Goal: Task Accomplishment & Management: Manage account settings

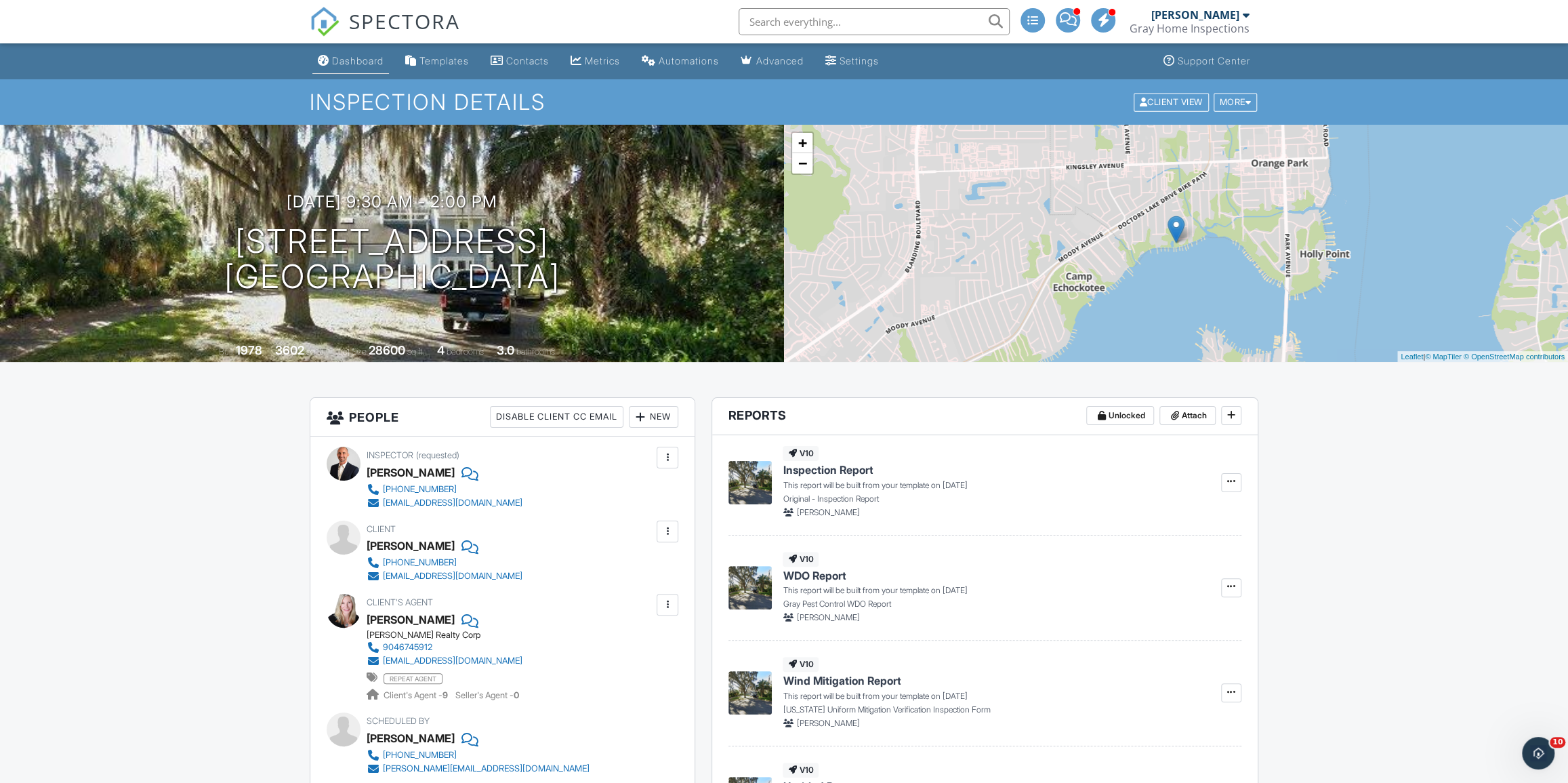
click at [358, 53] on link "Dashboard" at bounding box center [350, 61] width 76 height 25
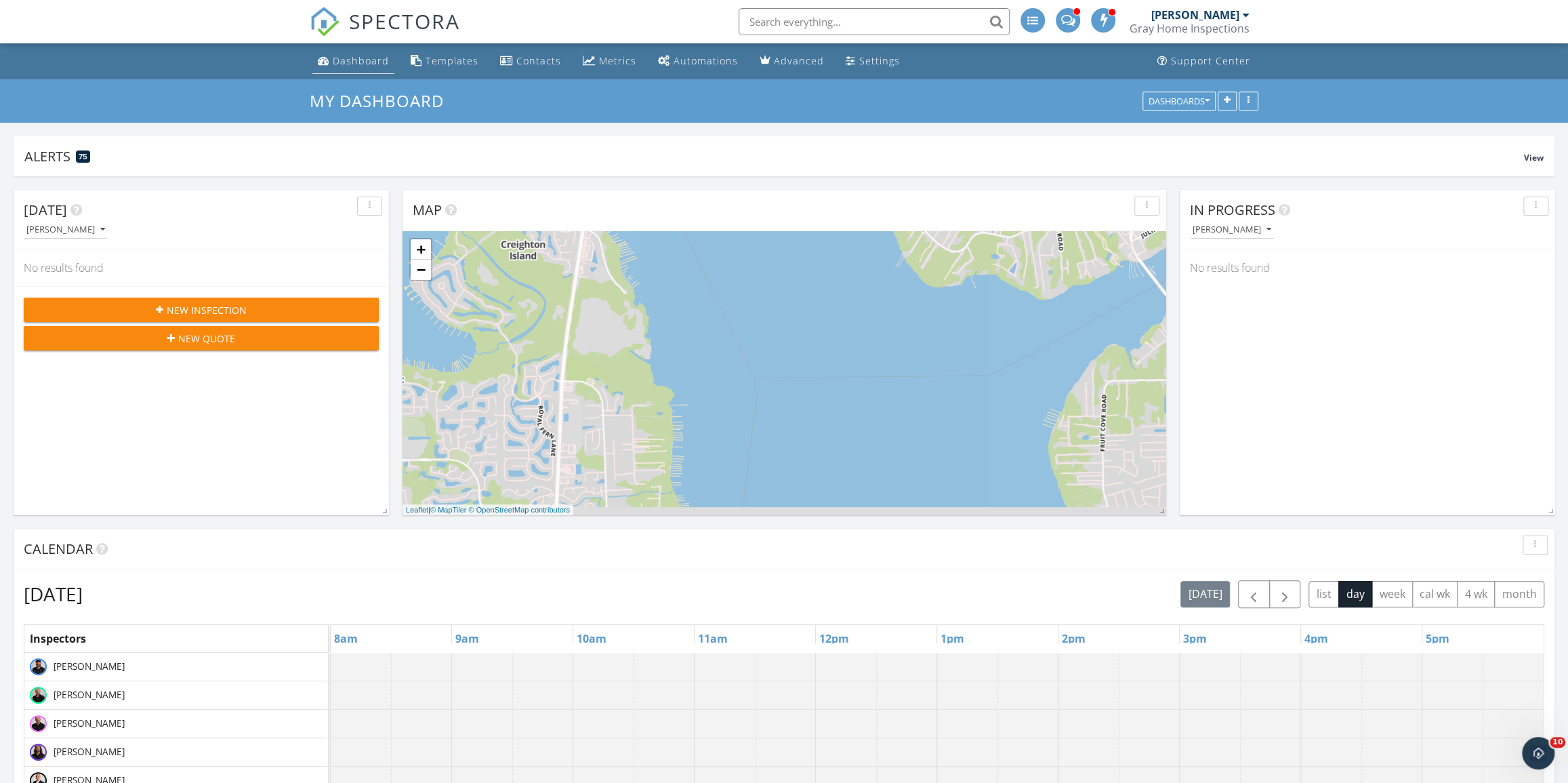
click at [365, 67] on div "Dashboard" at bounding box center [361, 61] width 56 height 13
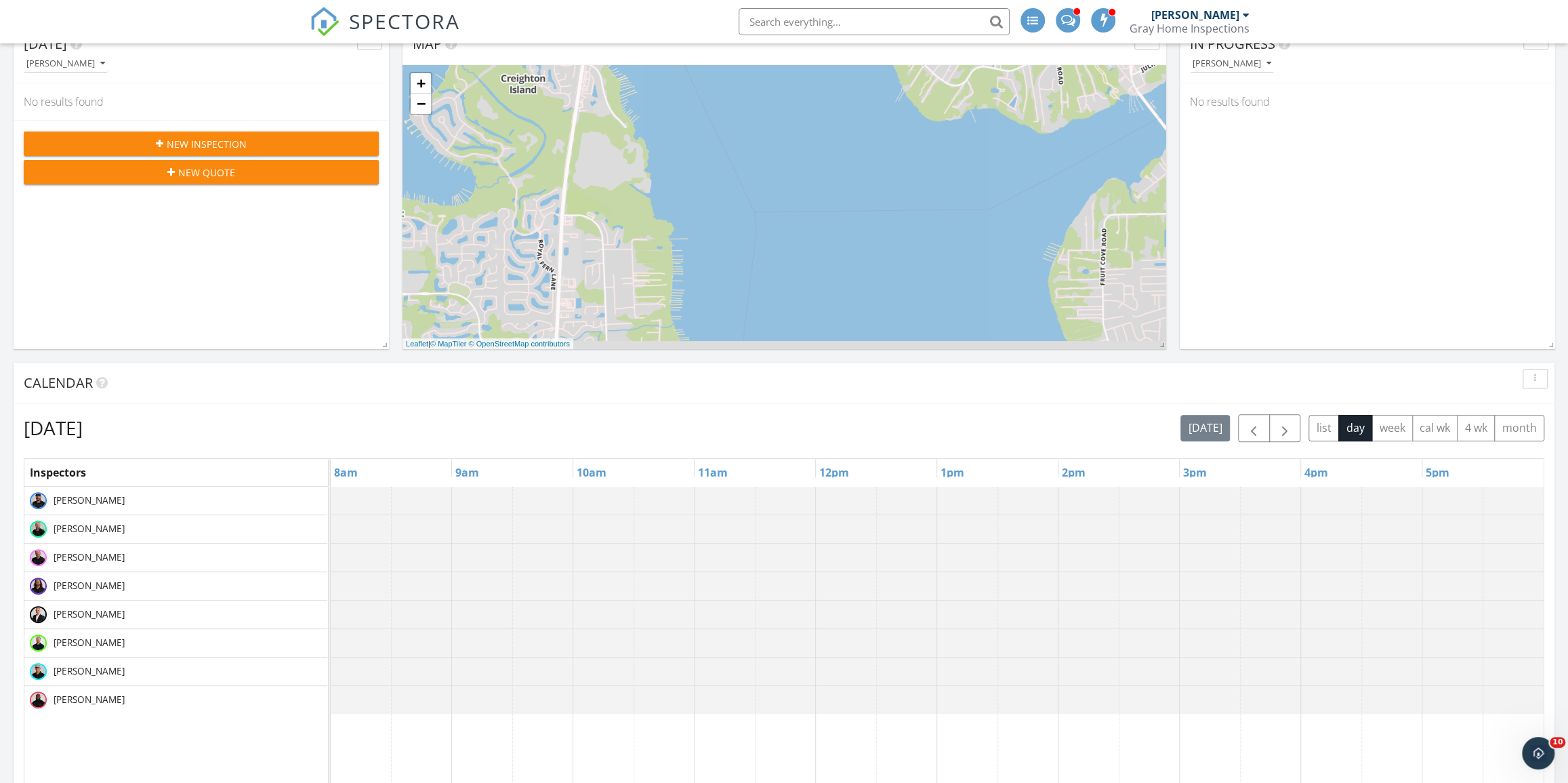
scroll to position [246, 0]
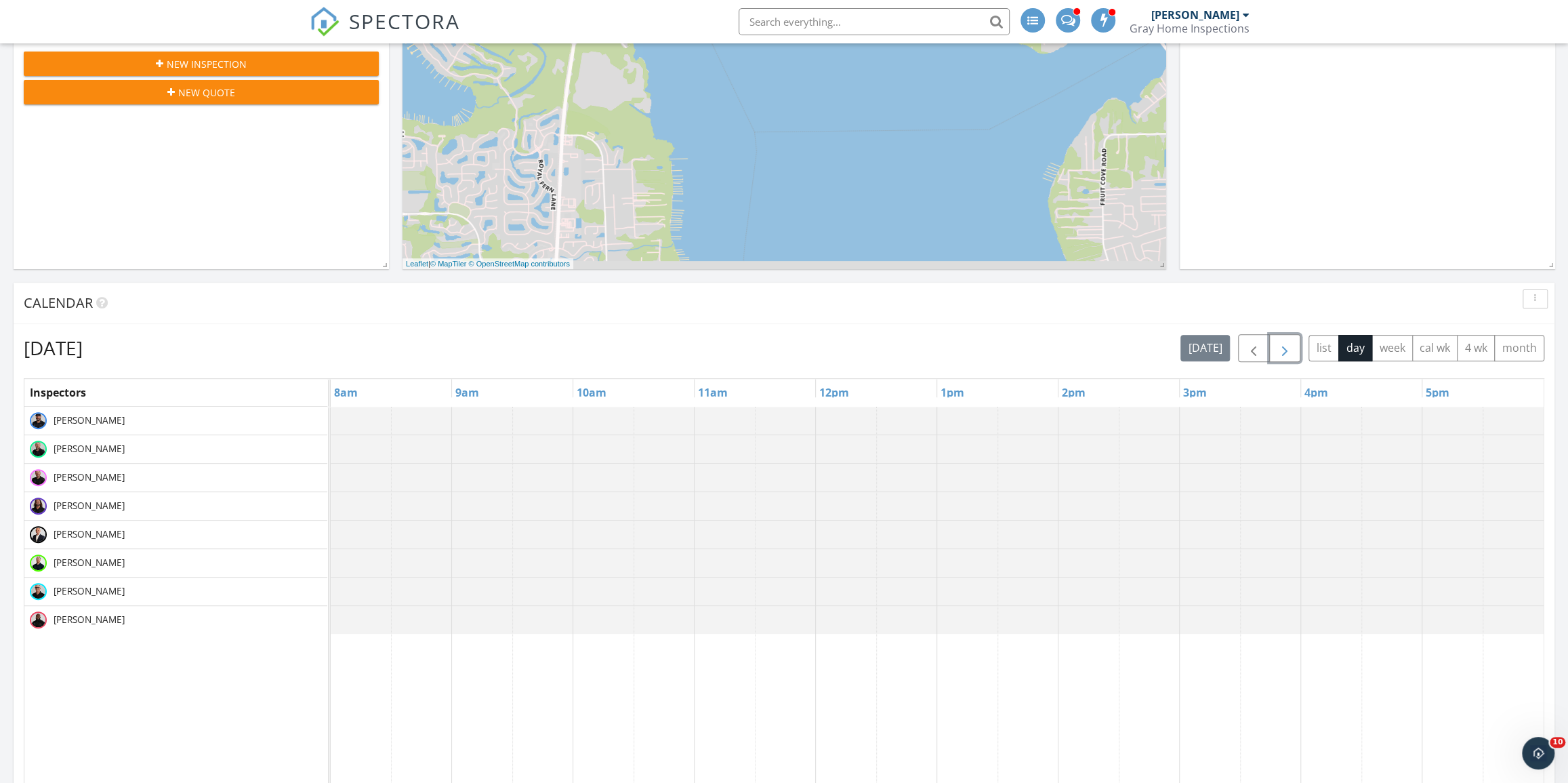
click at [1291, 353] on span "button" at bounding box center [1285, 349] width 17 height 17
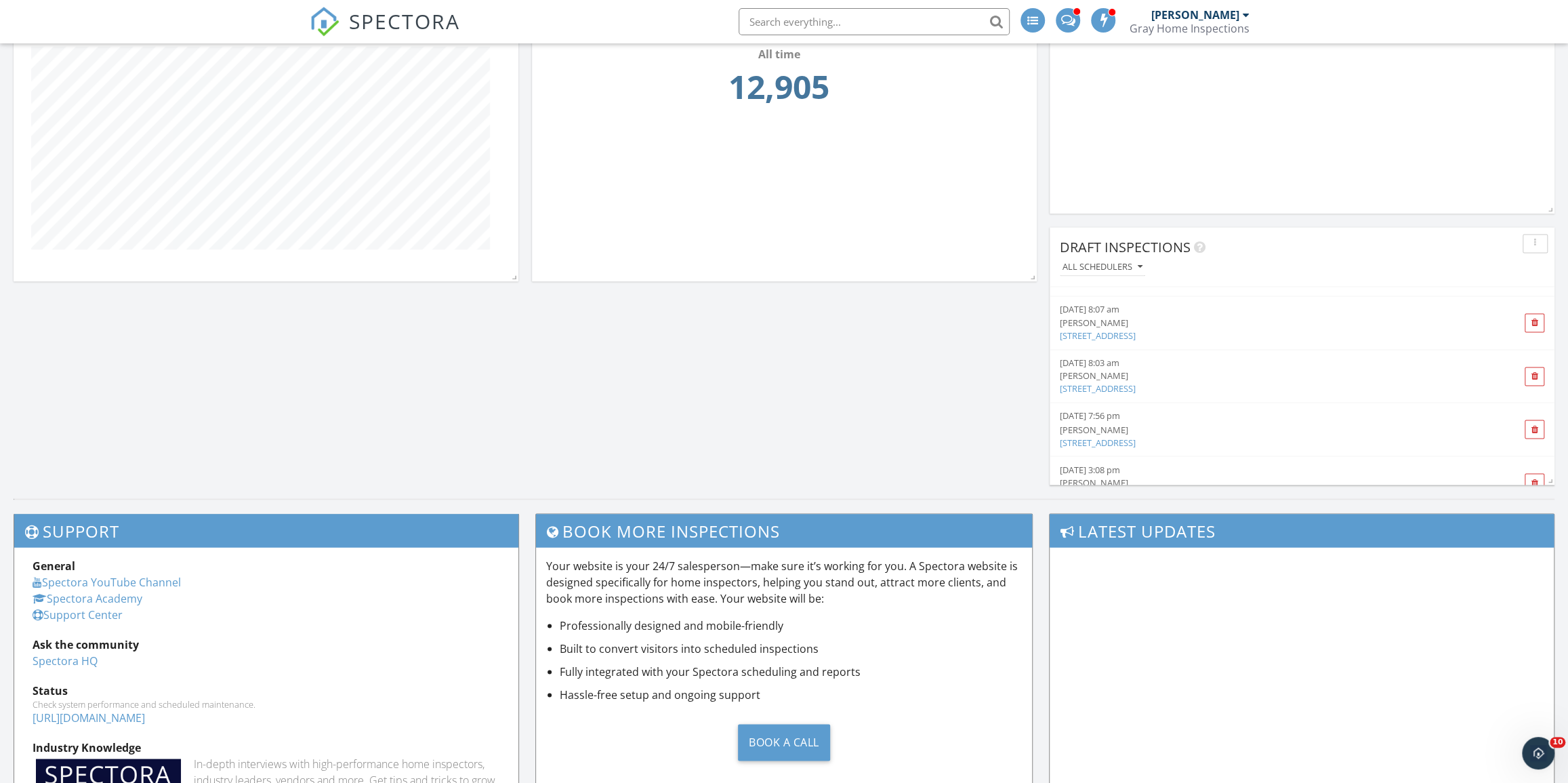
scroll to position [1479, 0]
click at [1136, 389] on link "3845 Victoria Lakes Dr E, Jacksonville, FL" at bounding box center [1097, 392] width 76 height 12
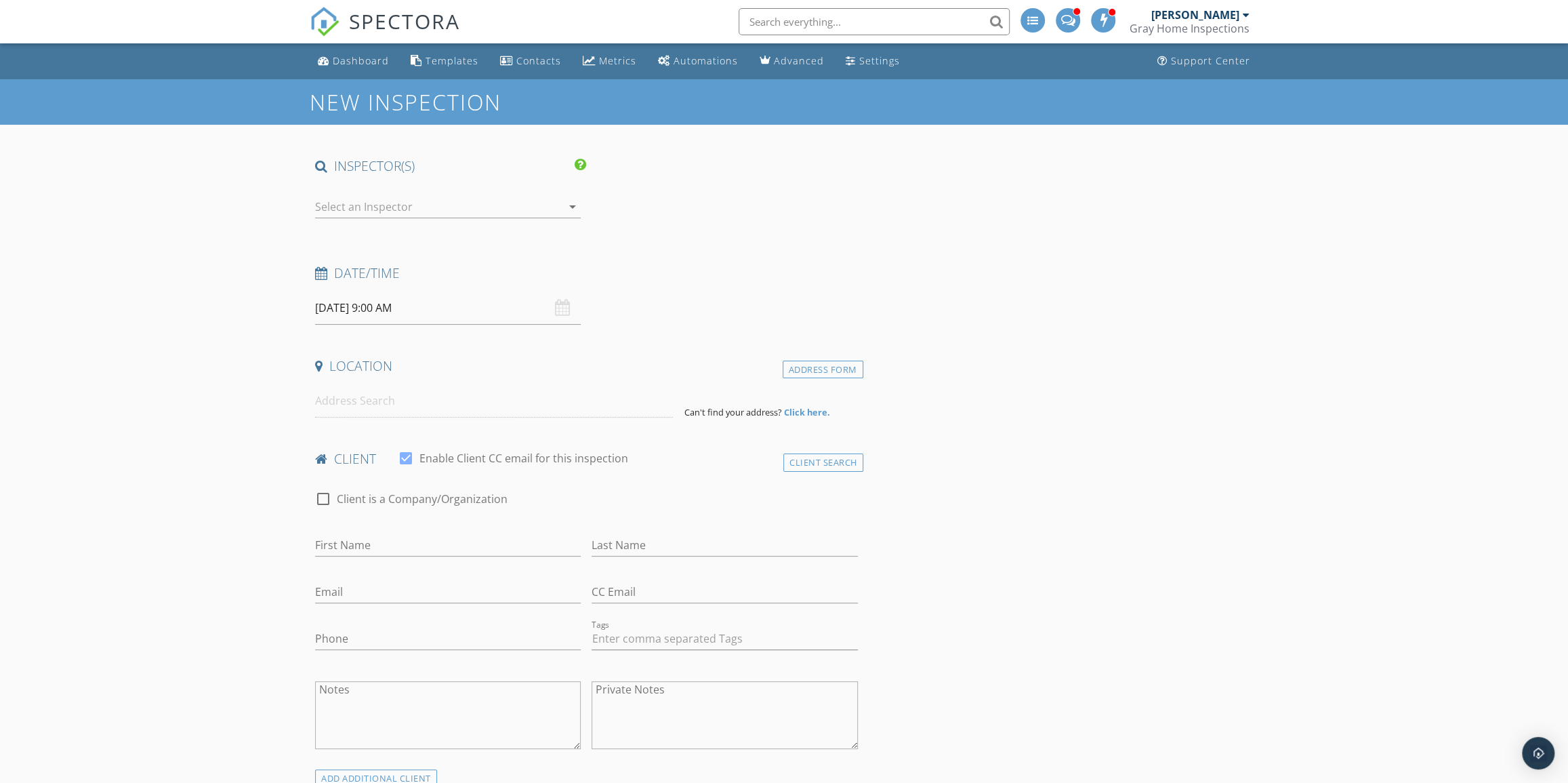
type input "David Denais 904-566-7438"
type input "1omxcan1@gmail.com"
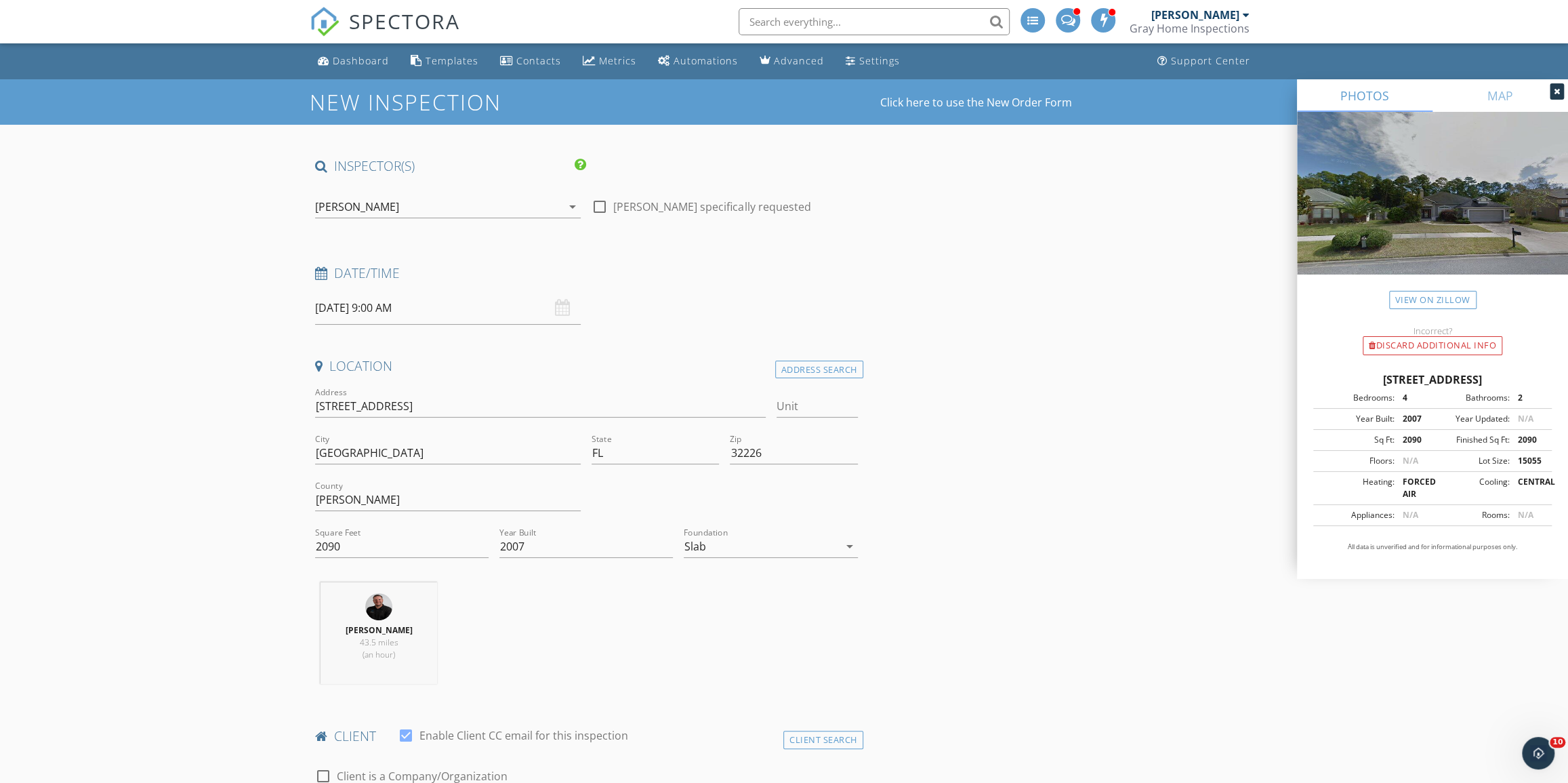
click at [623, 201] on label "Jeff McKinney specifically requested" at bounding box center [712, 207] width 198 height 13
checkbox input "true"
click at [515, 312] on input "09/29/2025 9:00 AM" at bounding box center [448, 308] width 266 height 33
type input "10"
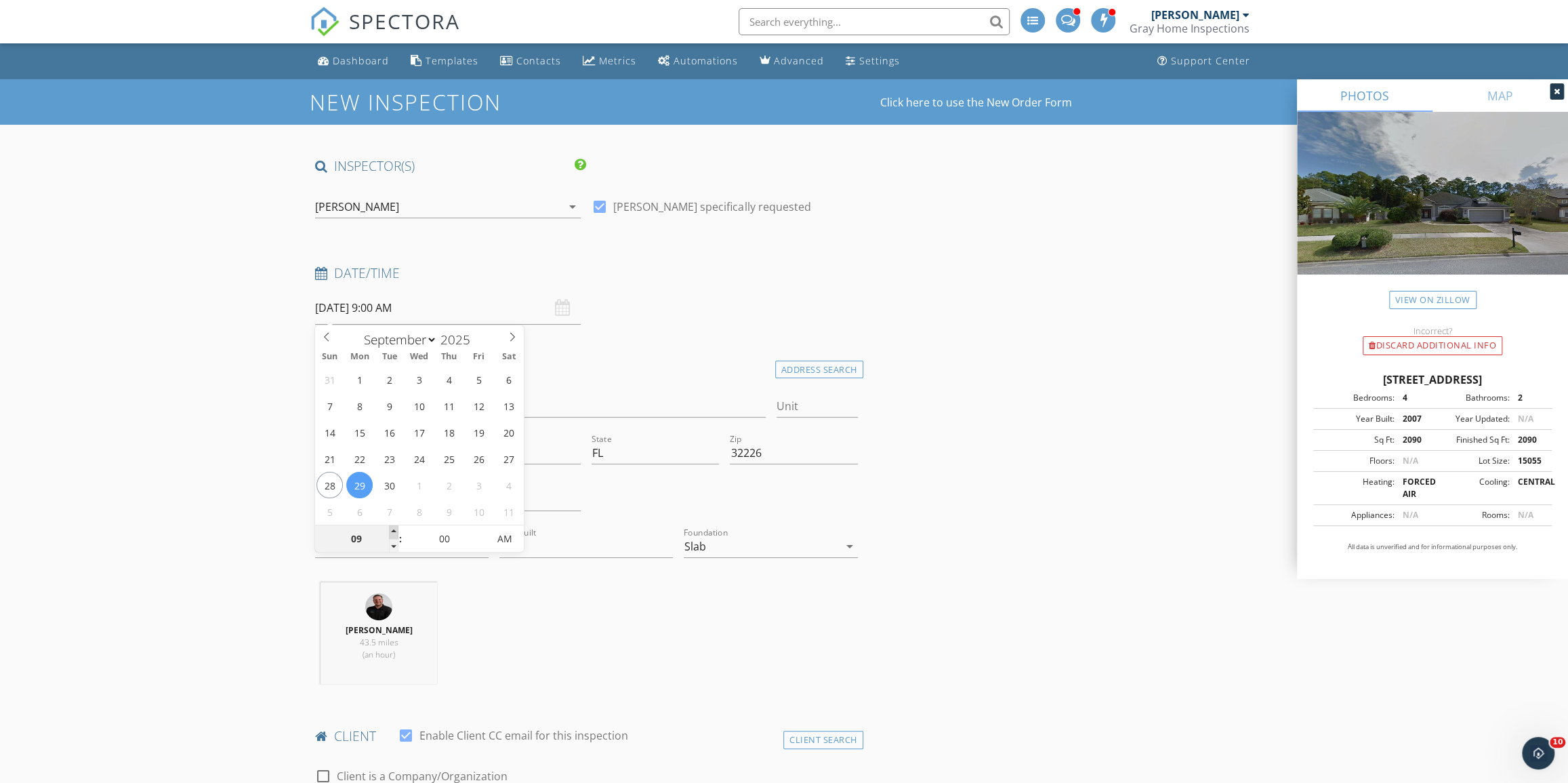
type input "[DATE] 10:00 AM"
click at [389, 529] on span at bounding box center [393, 532] width 9 height 13
type input "11"
type input "09/29/2025 11:00 AM"
click at [393, 529] on span at bounding box center [393, 532] width 9 height 13
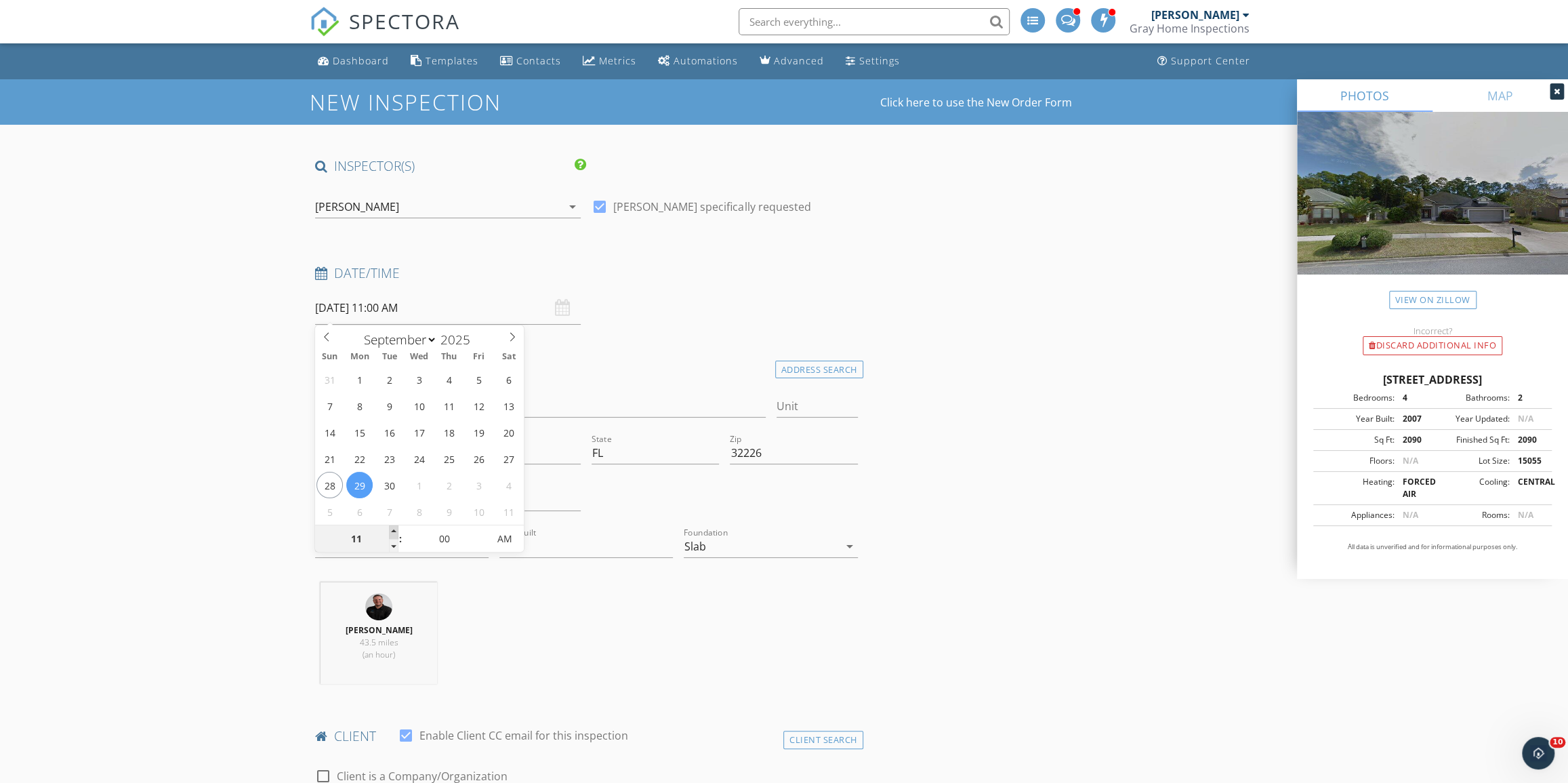
type input "12"
type input "09/29/2025 12:00 PM"
click at [393, 529] on span at bounding box center [393, 532] width 9 height 13
type input "01"
type input "09/29/2025 1:00 PM"
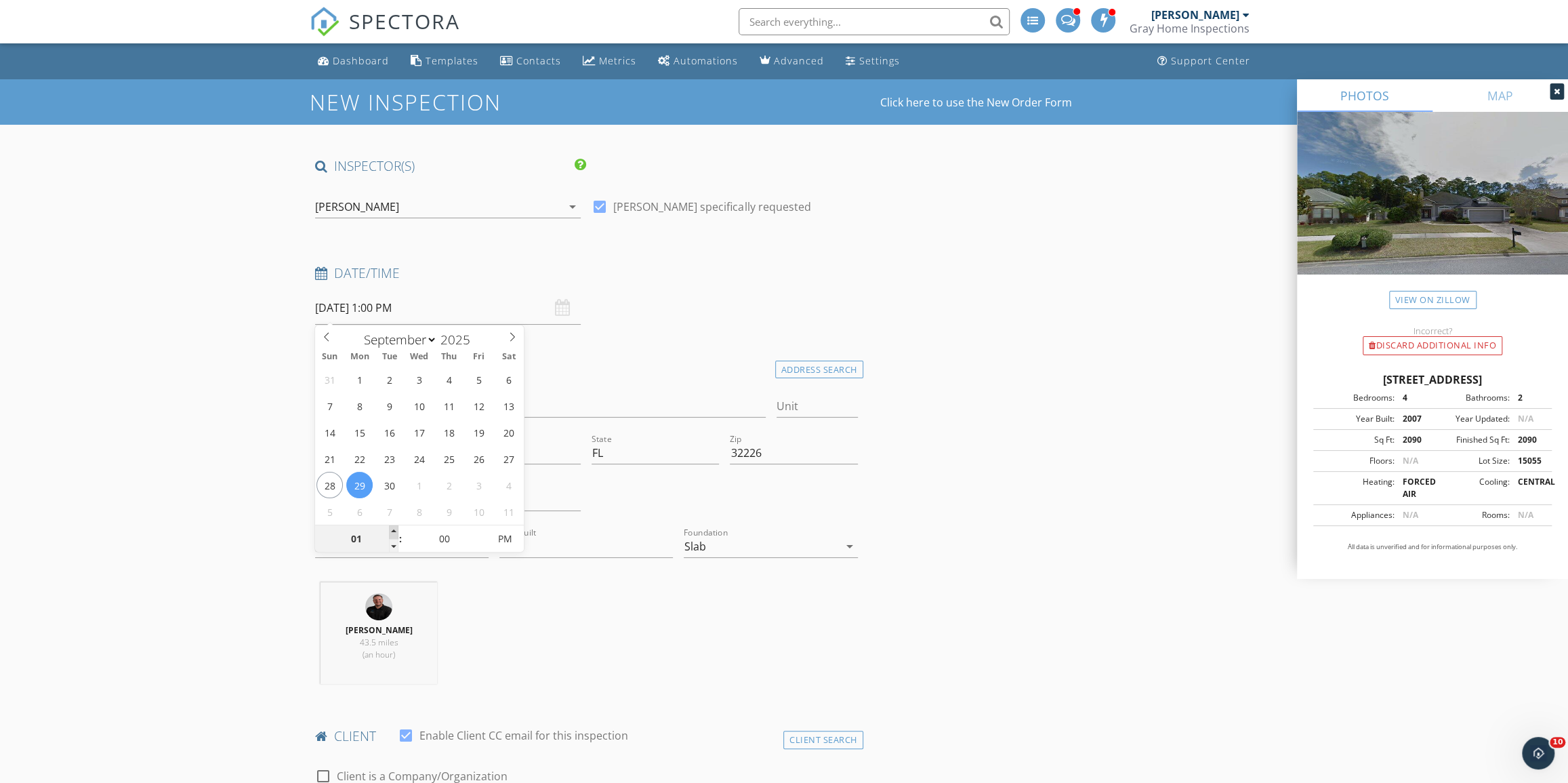
click at [395, 529] on span at bounding box center [393, 532] width 9 height 13
type input "05"
type input "09/29/2025 1:05 PM"
click at [484, 529] on span at bounding box center [481, 532] width 9 height 13
type input "10"
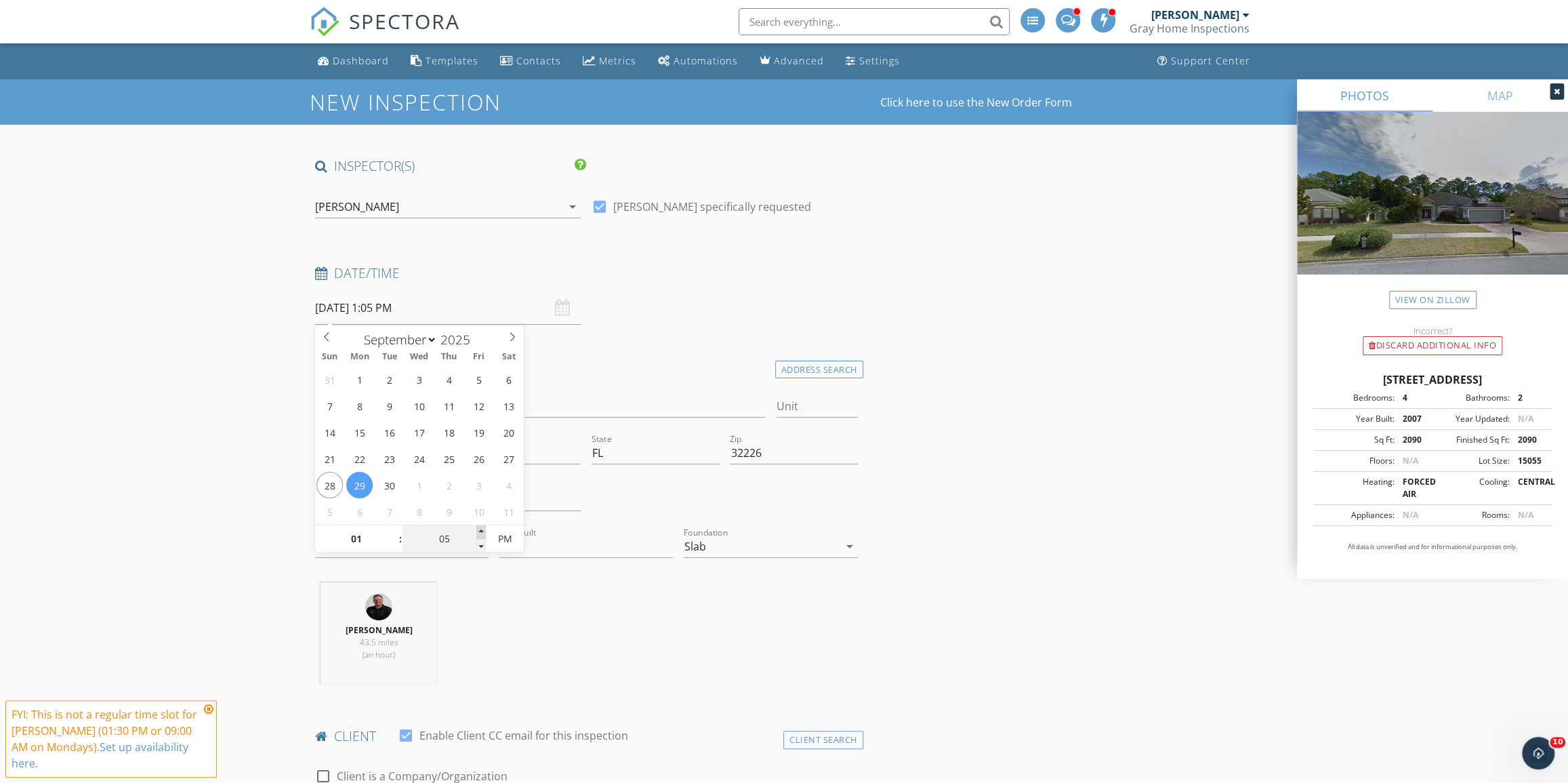
type input "09/29/2025 1:10 PM"
click at [484, 530] on span at bounding box center [481, 532] width 9 height 13
type input "15"
type input "09/29/2025 1:15 PM"
click at [483, 530] on span at bounding box center [481, 532] width 9 height 13
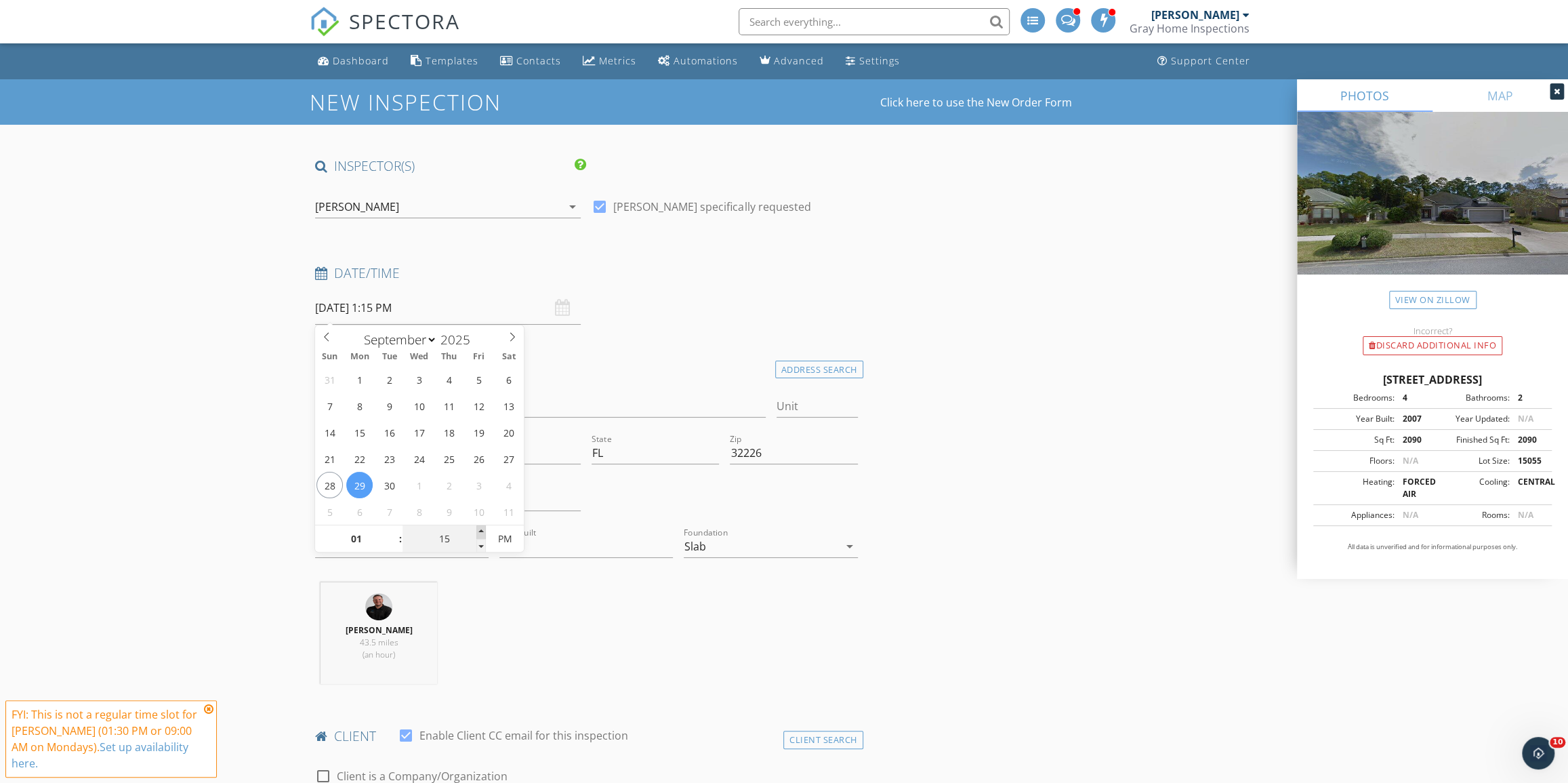
type input "20"
type input "09/29/2025 1:20 PM"
click at [483, 530] on span at bounding box center [481, 532] width 9 height 13
type input "25"
type input "09/29/2025 1:25 PM"
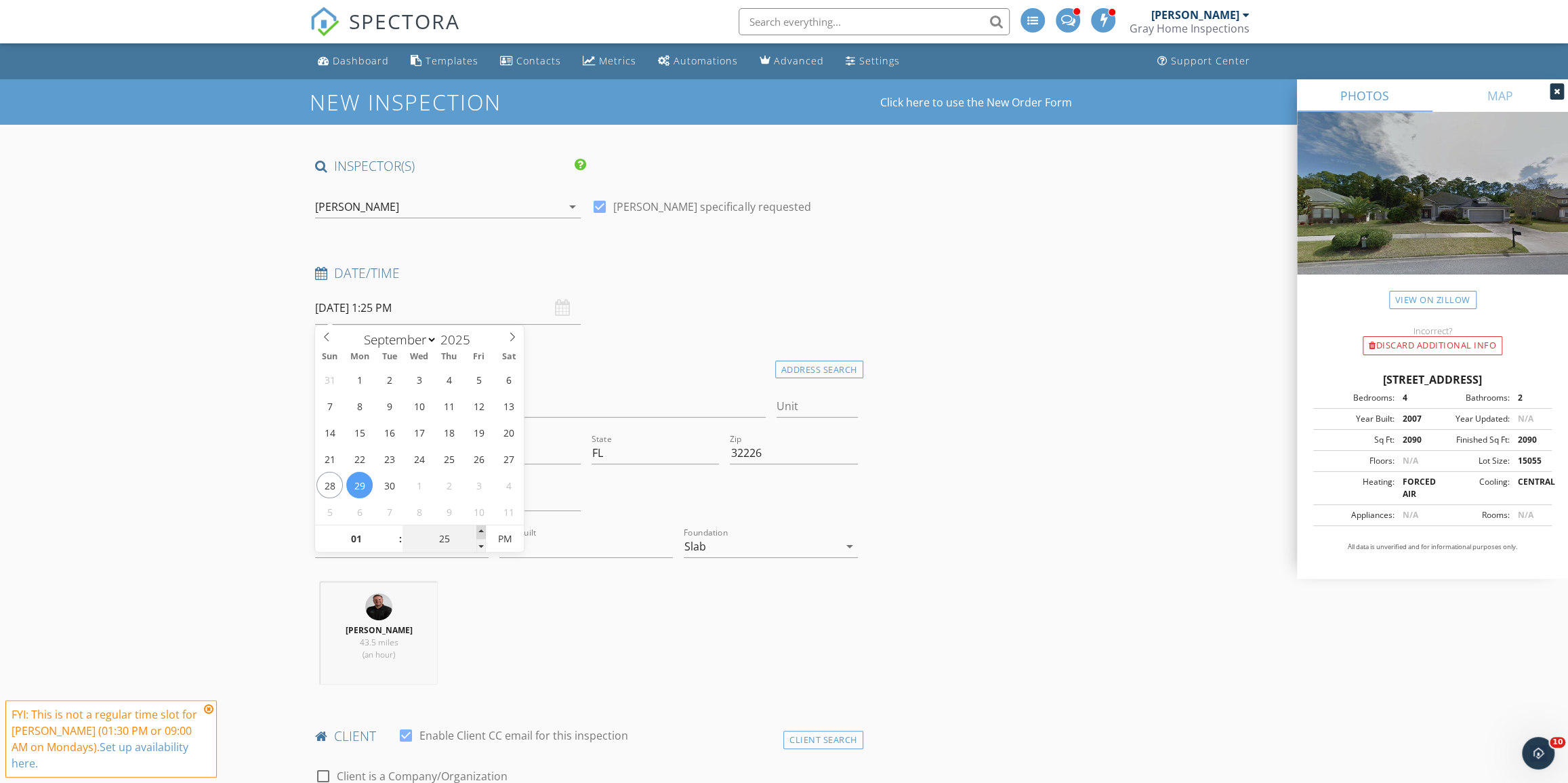
click at [483, 530] on span at bounding box center [481, 532] width 9 height 13
type input "30"
type input "09/29/2025 1:30 PM"
click at [483, 530] on span at bounding box center [481, 532] width 9 height 13
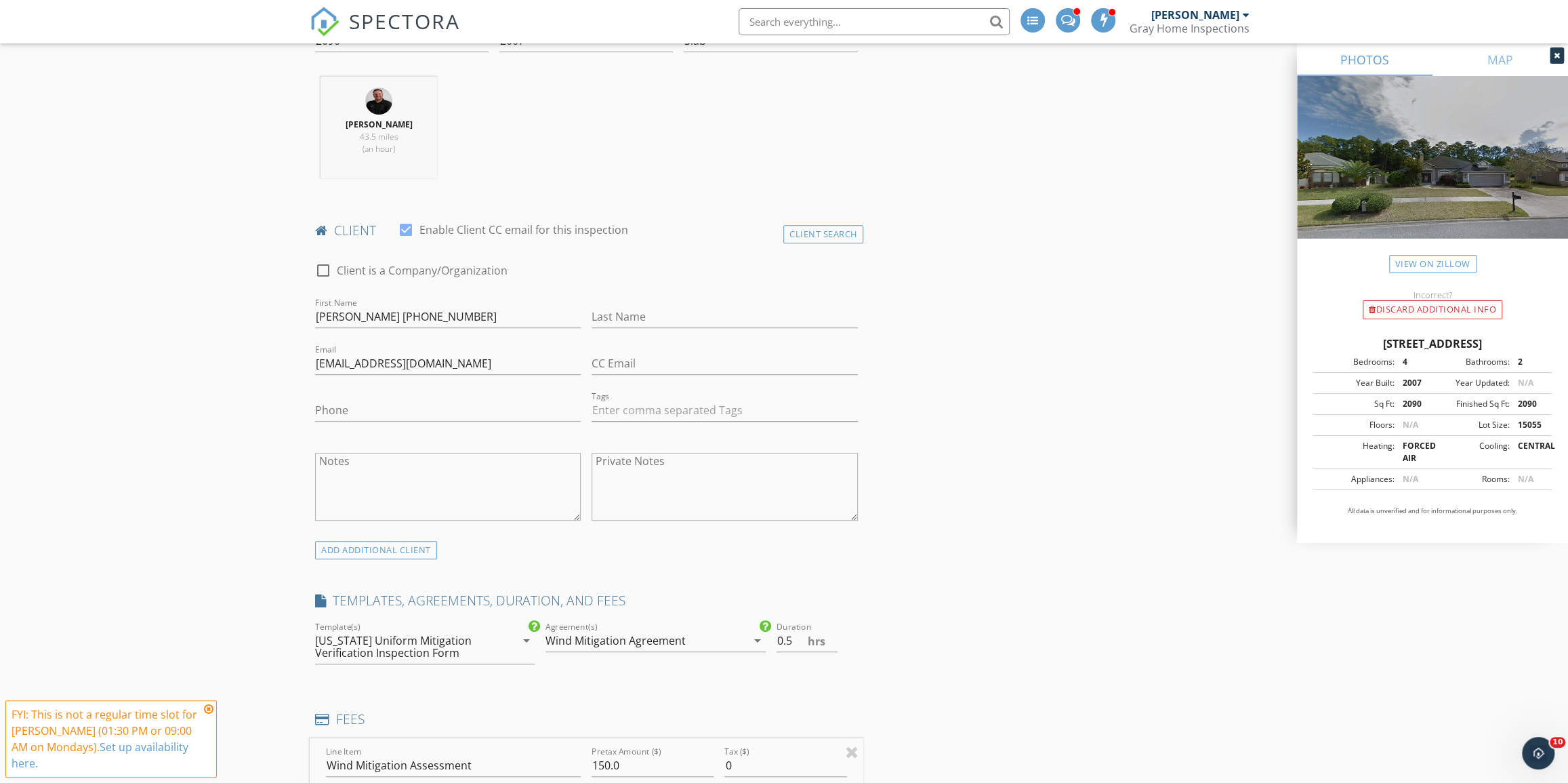
scroll to position [493, 0]
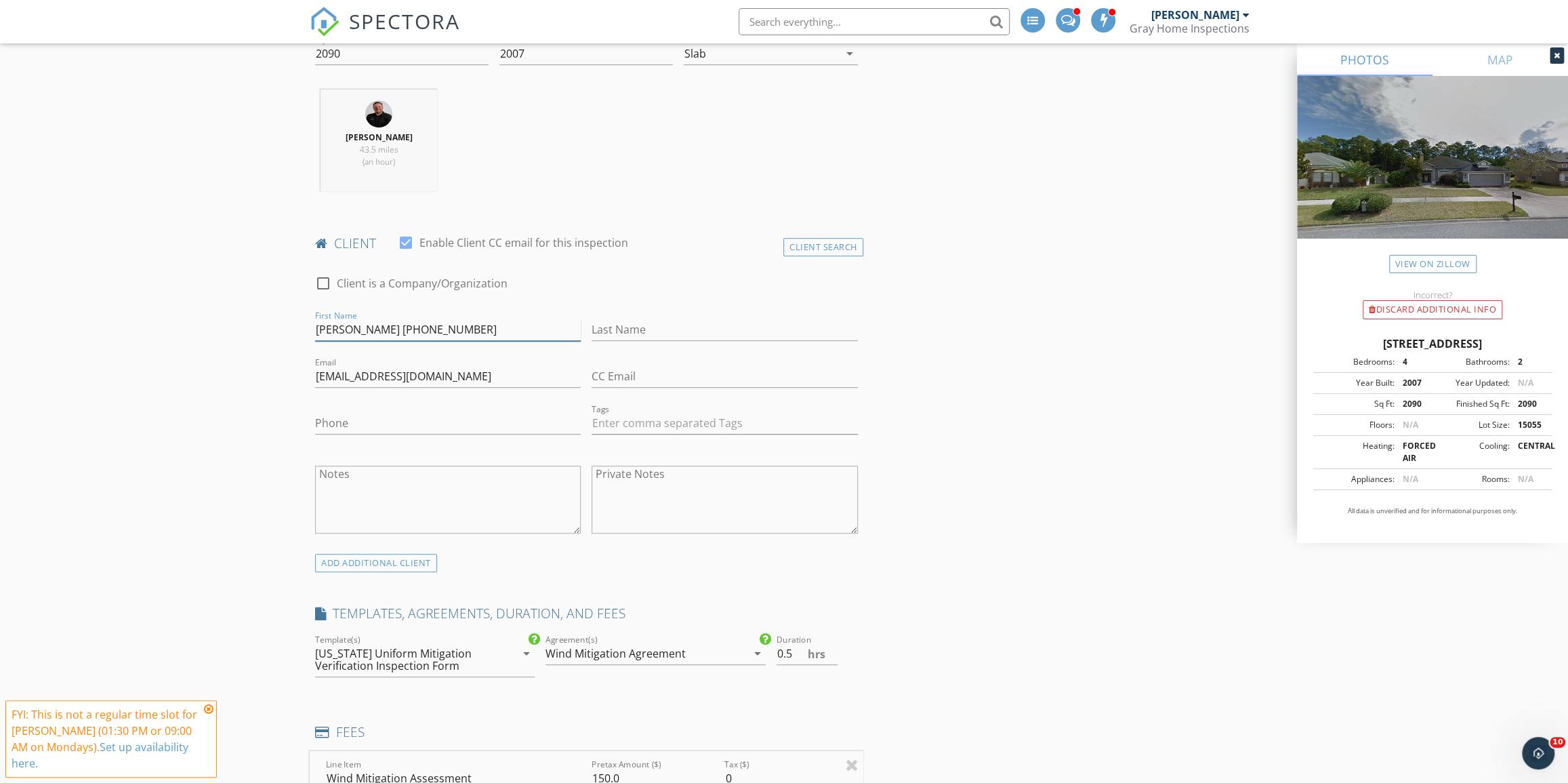
drag, startPoint x: 382, startPoint y: 330, endPoint x: 349, endPoint y: 328, distance: 33.1
click at [349, 328] on input "David Denais 904-566-7438" at bounding box center [448, 330] width 266 height 22
click at [705, 335] on input "Last Name" at bounding box center [725, 330] width 266 height 22
paste input "Denais"
type input "Denais"
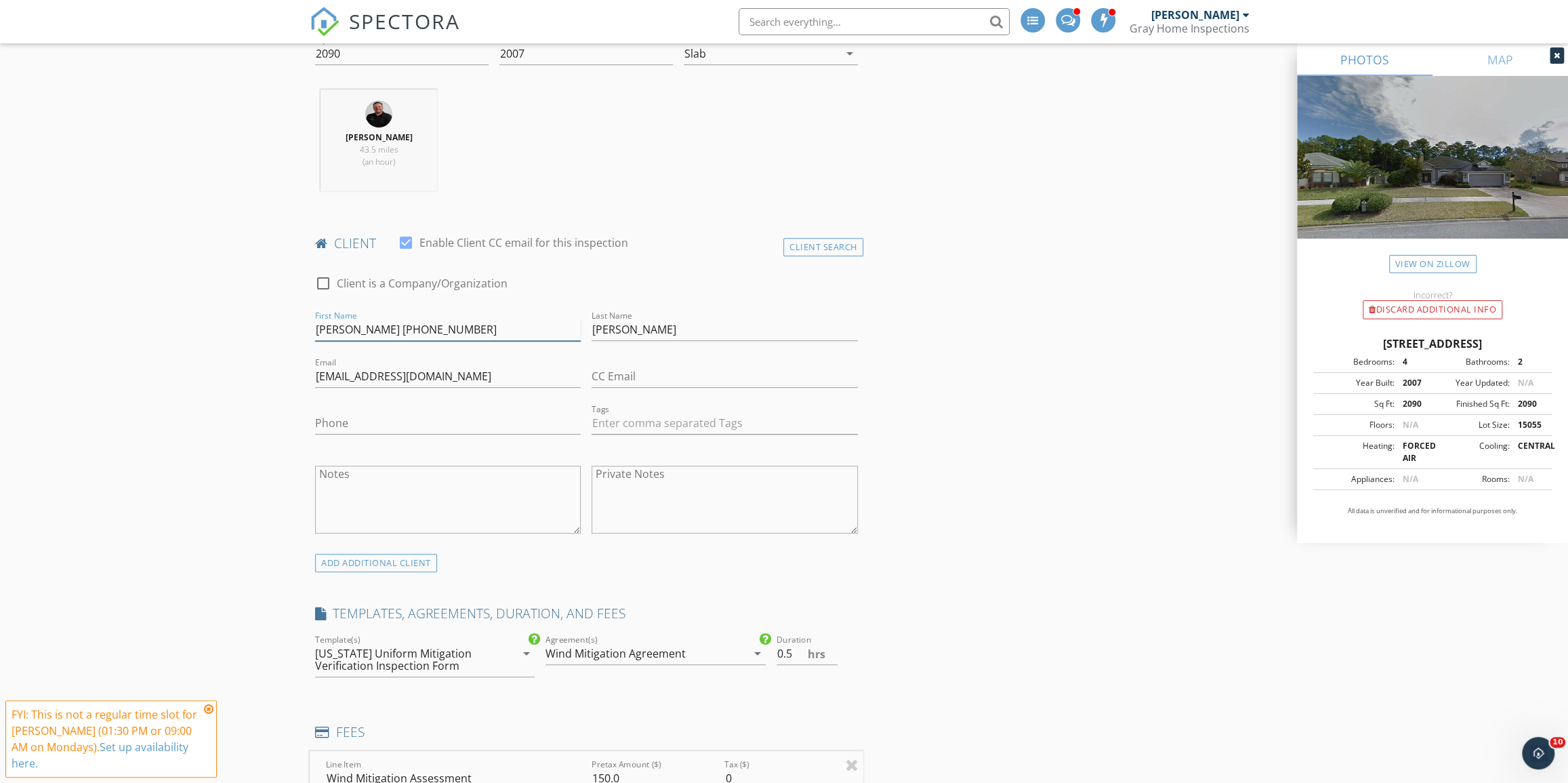
drag, startPoint x: 497, startPoint y: 335, endPoint x: 387, endPoint y: 328, distance: 110.2
click at [387, 328] on input "David Denais 904-566-7438" at bounding box center [448, 330] width 266 height 22
click at [463, 422] on input "Phone" at bounding box center [448, 423] width 266 height 22
paste input "904-566-7438"
type input "904-566-7438"
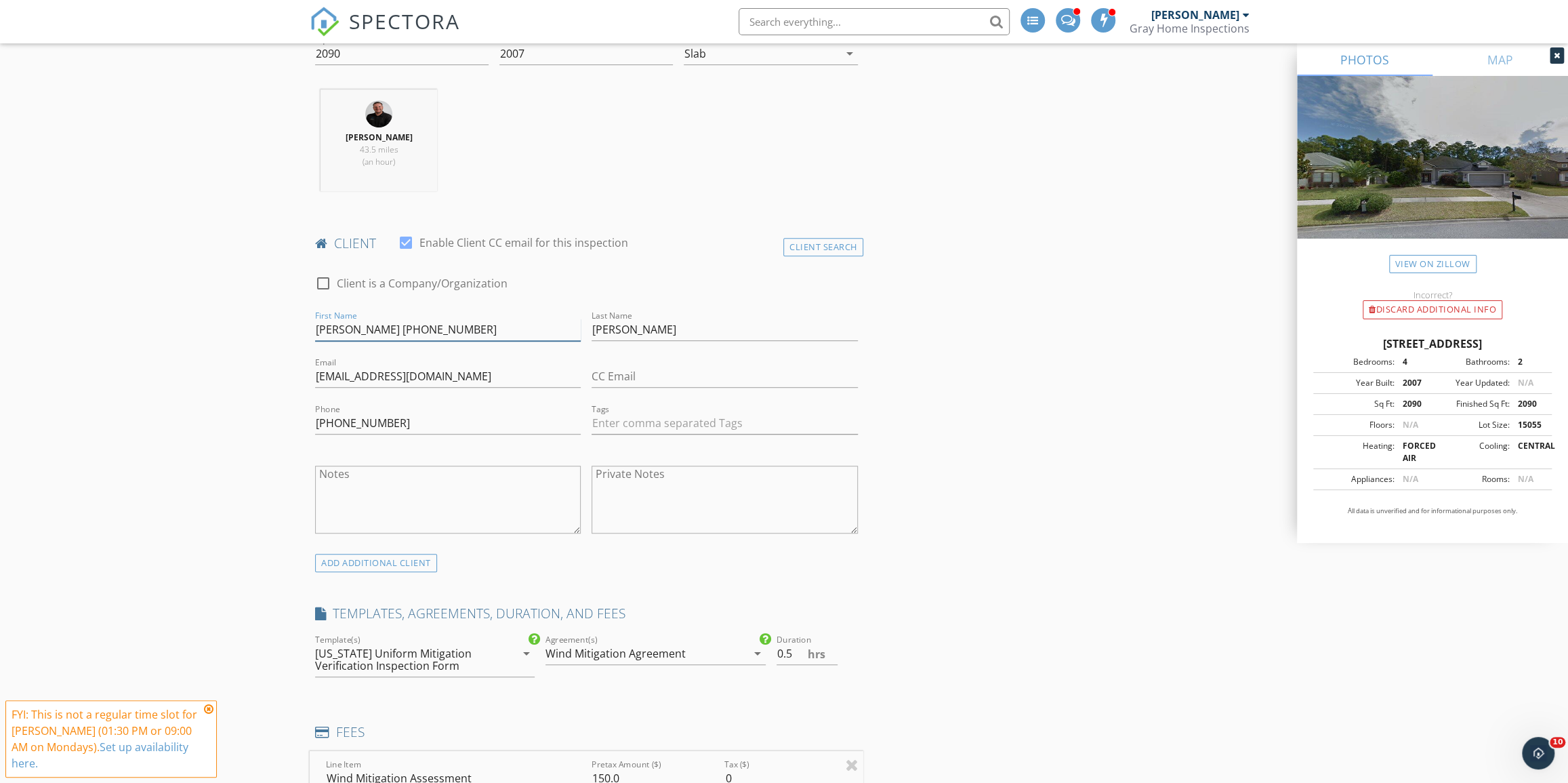
drag, startPoint x: 414, startPoint y: 330, endPoint x: 348, endPoint y: 327, distance: 66.1
click at [348, 327] on input "David Denais 904-566-7438" at bounding box center [448, 330] width 266 height 22
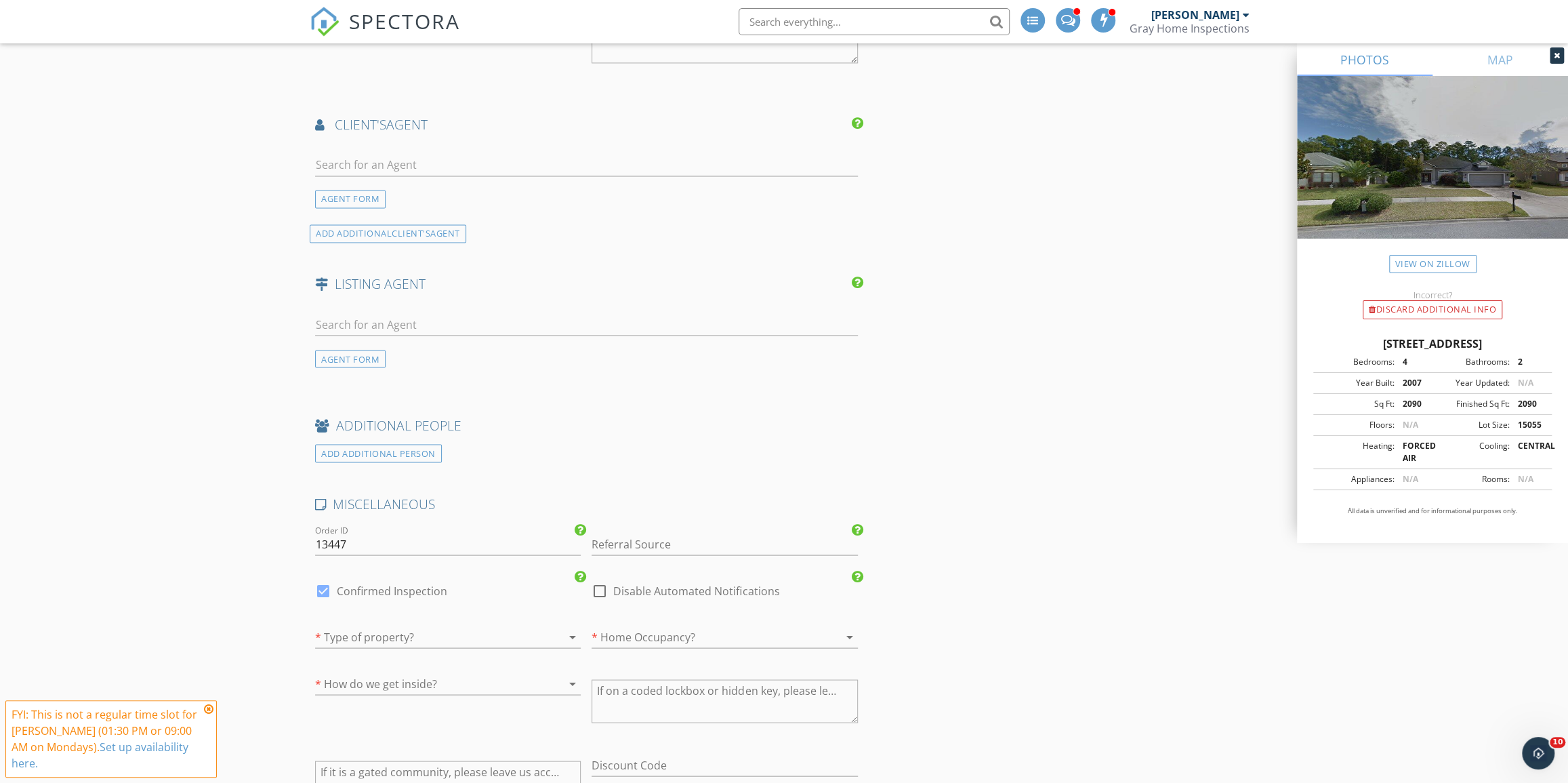
scroll to position [1911, 0]
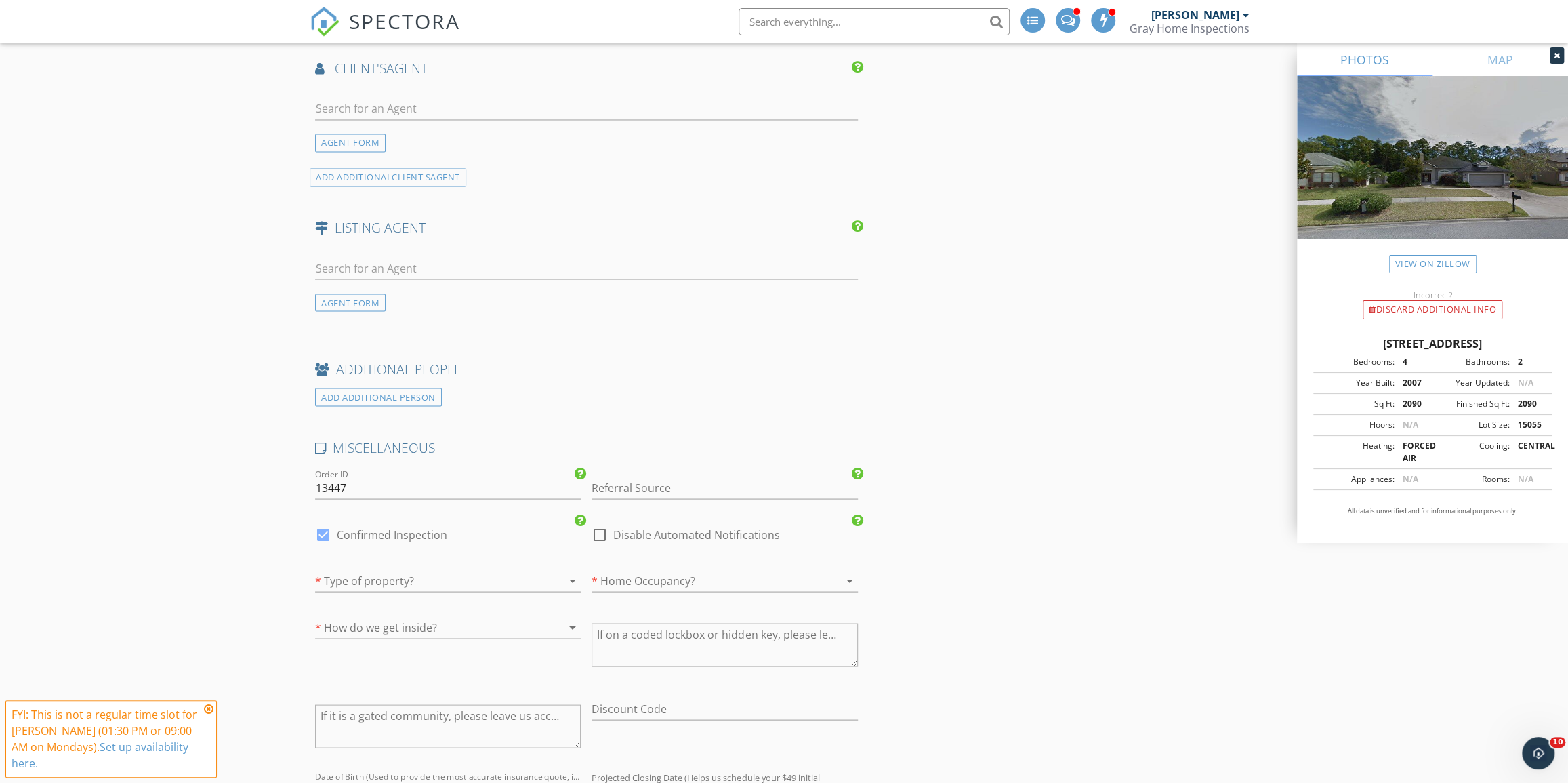
type input "David"
click at [456, 578] on div at bounding box center [429, 580] width 227 height 22
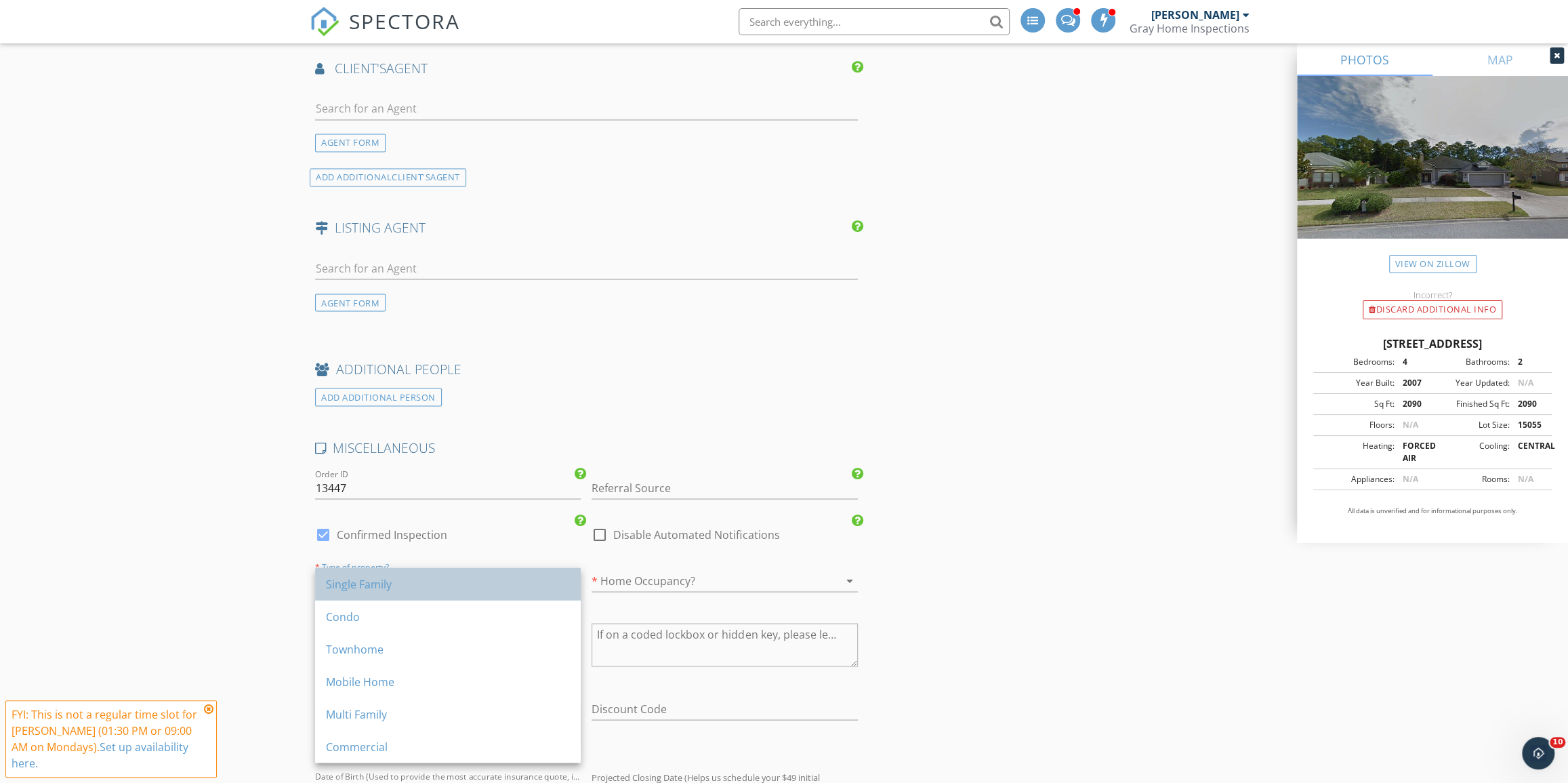
click at [458, 587] on div "Single Family" at bounding box center [448, 584] width 244 height 17
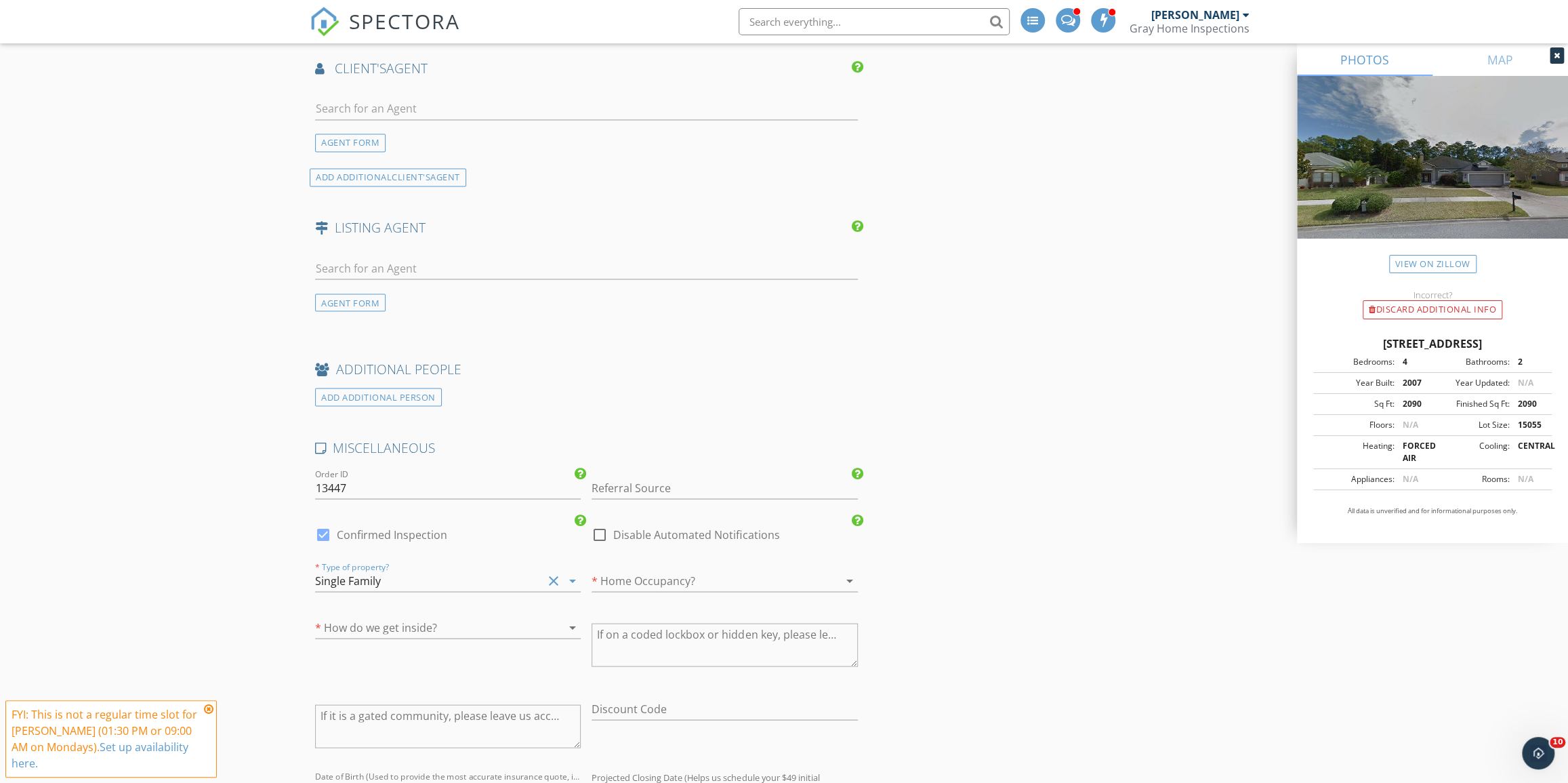
click at [677, 575] on div at bounding box center [706, 580] width 227 height 22
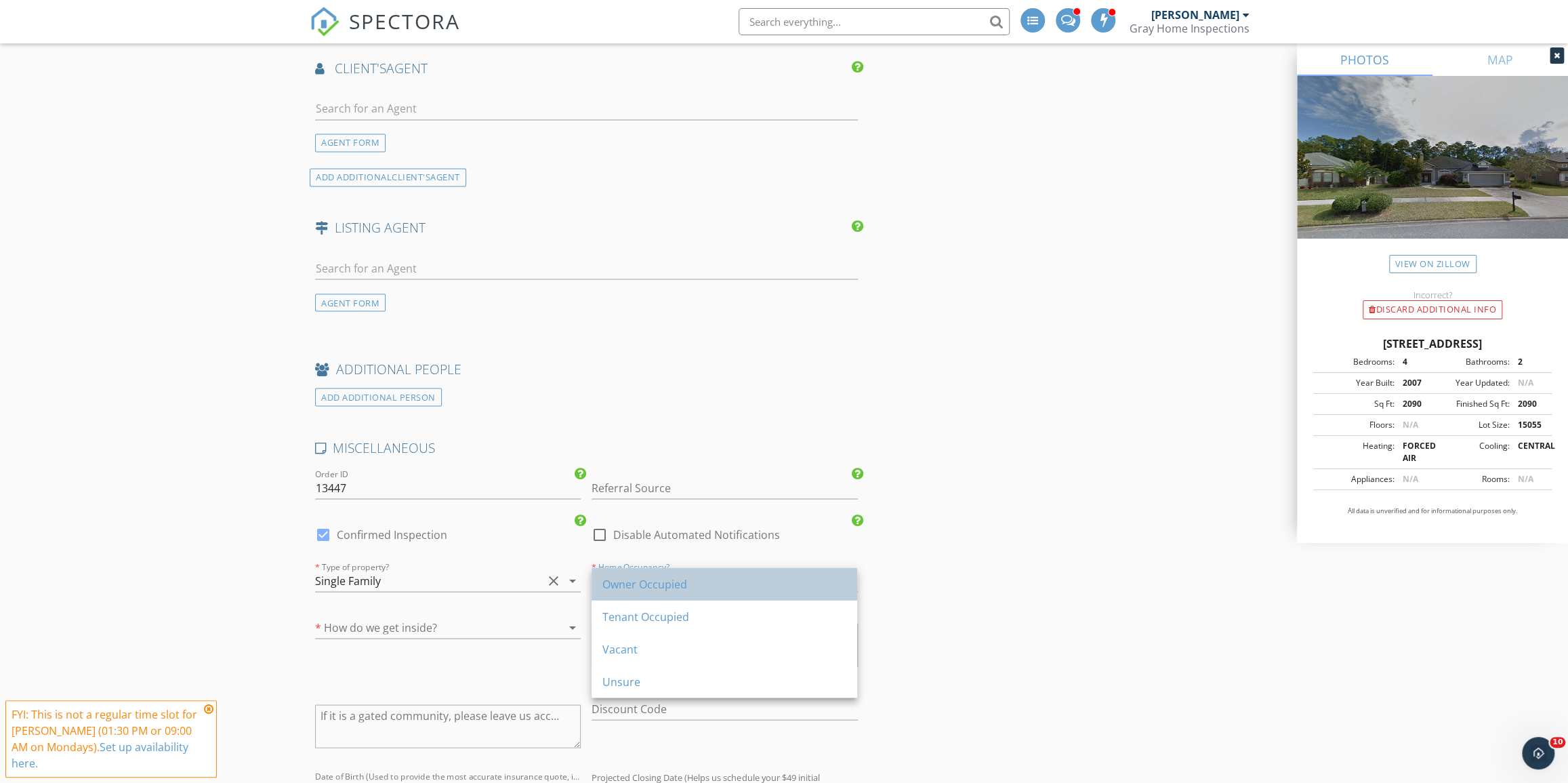
click at [676, 593] on div "Owner Occupied" at bounding box center [725, 583] width 244 height 32
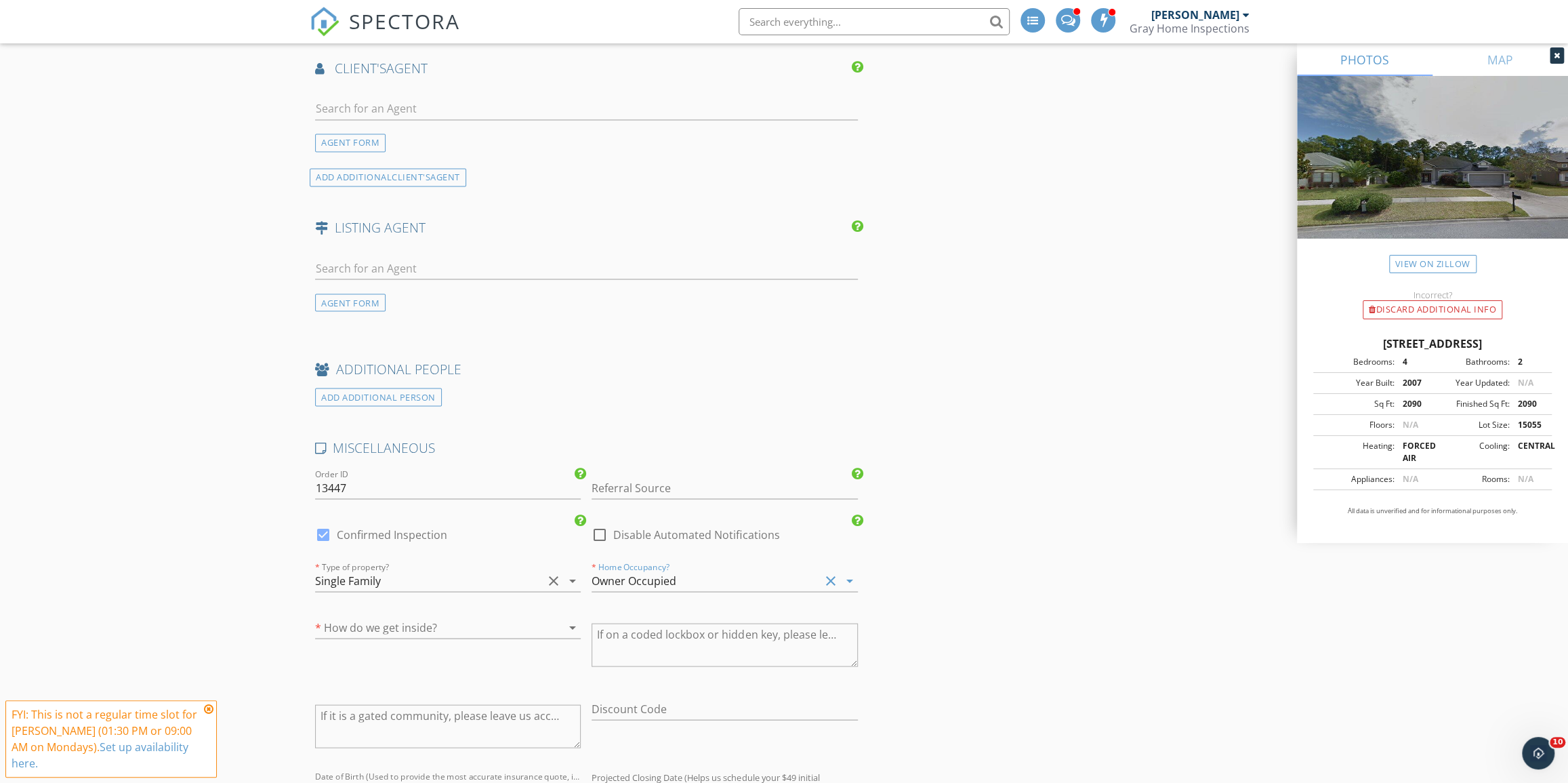
click at [482, 641] on div "* How do we get inside? arrow_drop_down" at bounding box center [448, 634] width 266 height 36
click at [490, 634] on div at bounding box center [429, 627] width 227 height 22
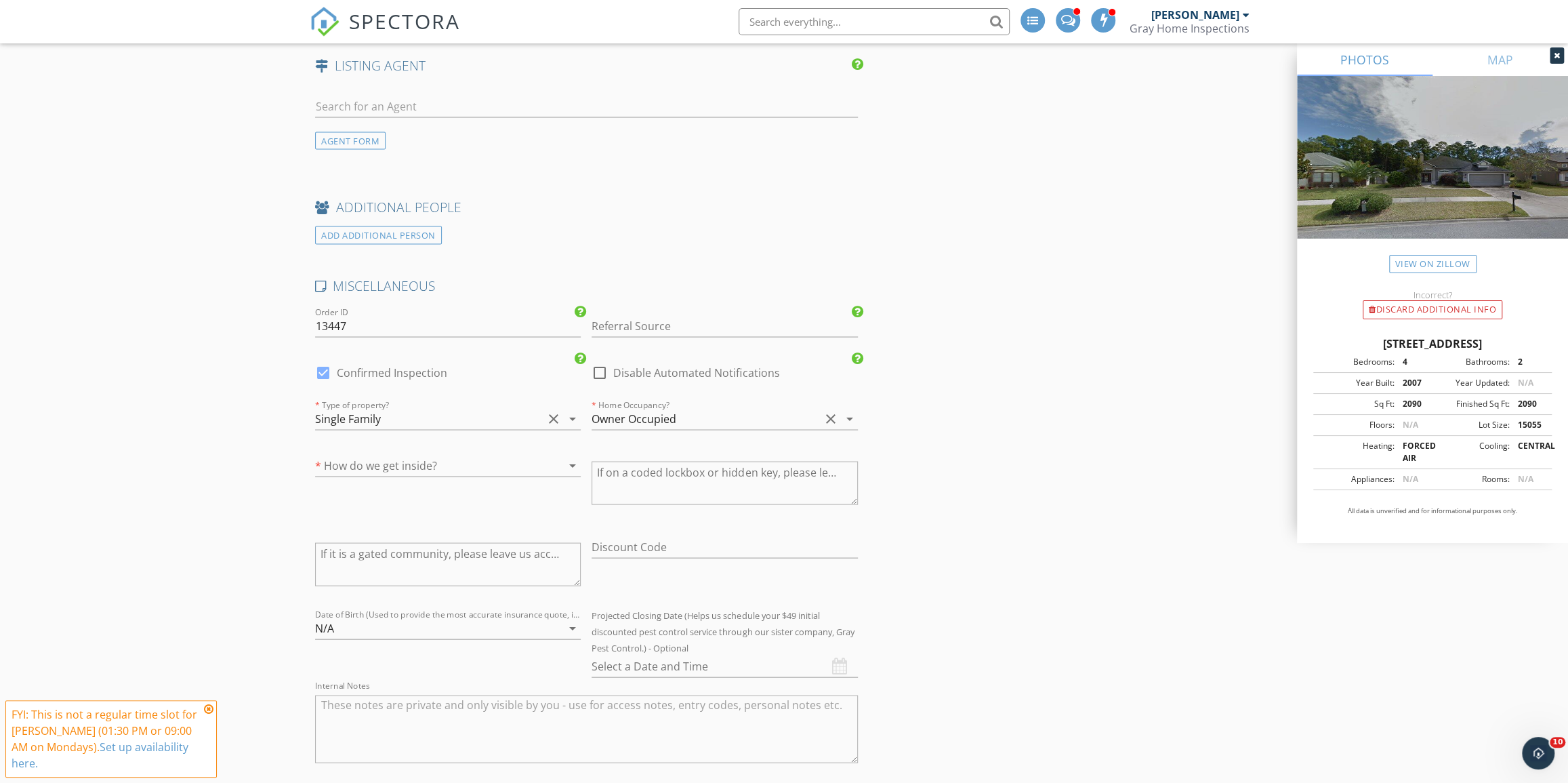
scroll to position [2219, 0]
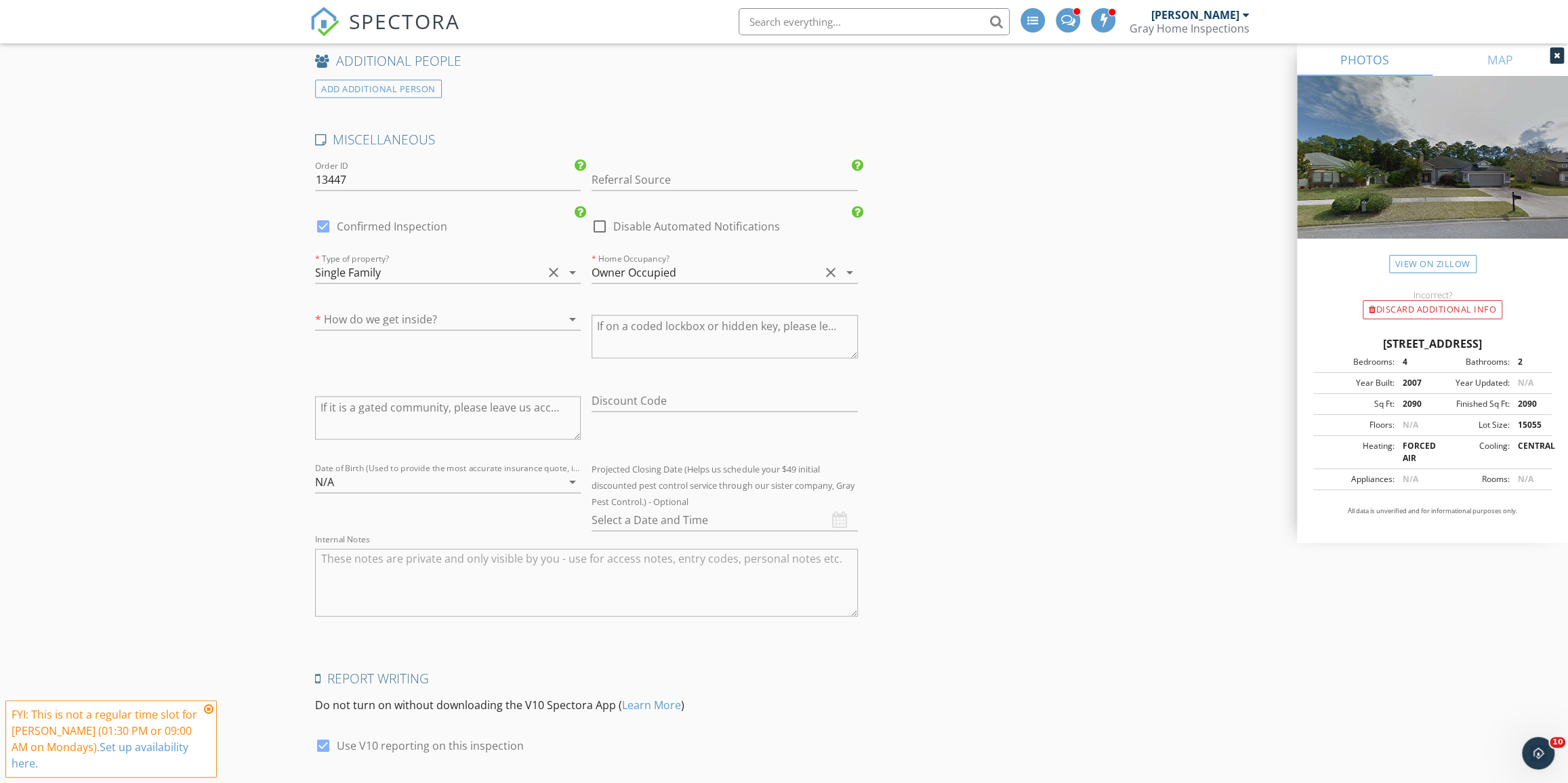
click at [445, 338] on div at bounding box center [448, 340] width 266 height 8
click at [451, 328] on div "* How do we get inside? arrow_drop_down" at bounding box center [448, 326] width 266 height 36
click at [458, 316] on div at bounding box center [429, 320] width 227 height 22
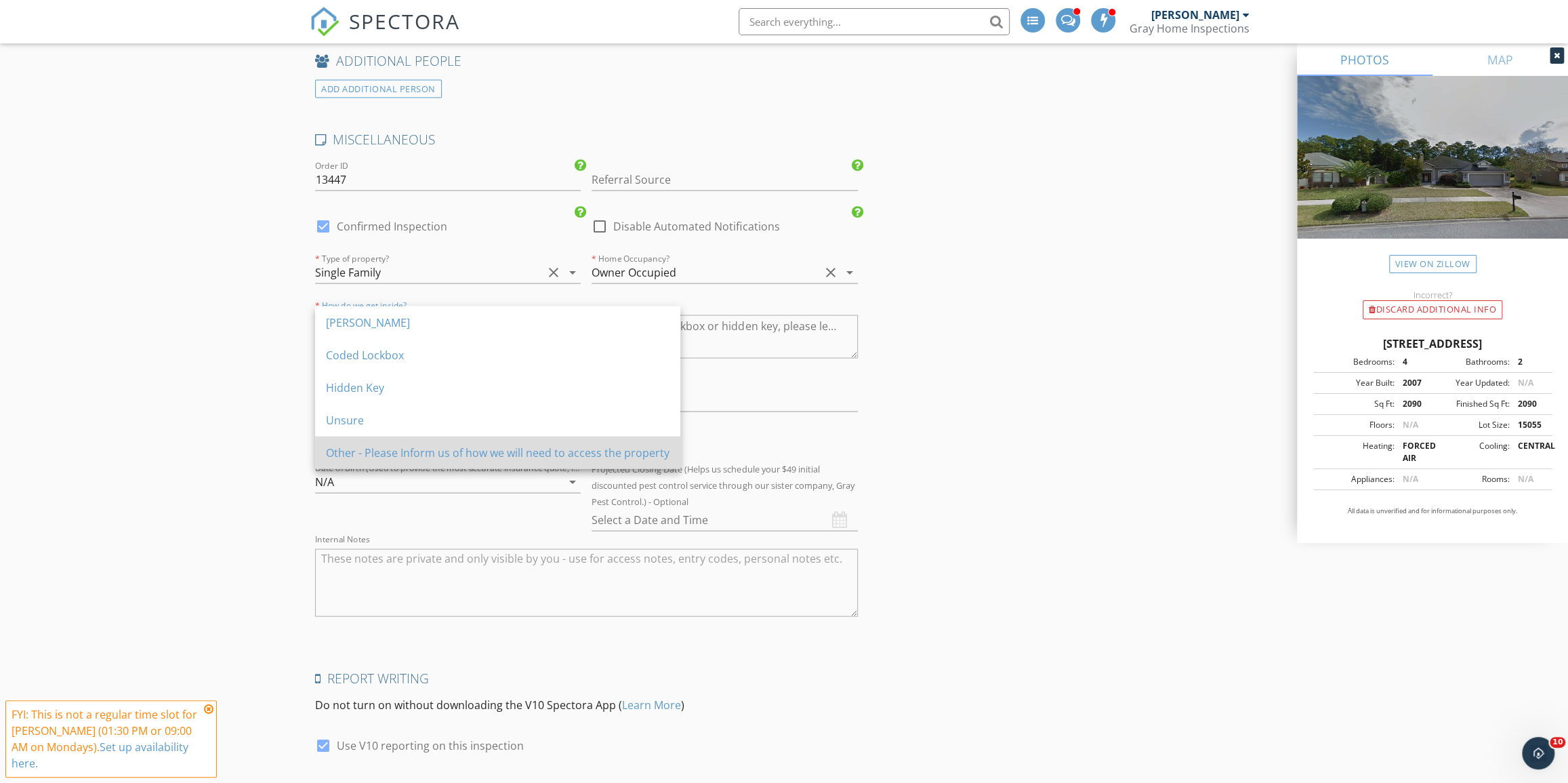
click at [469, 452] on div "Other - Please Inform us of how we will need to access the property" at bounding box center [498, 453] width 344 height 17
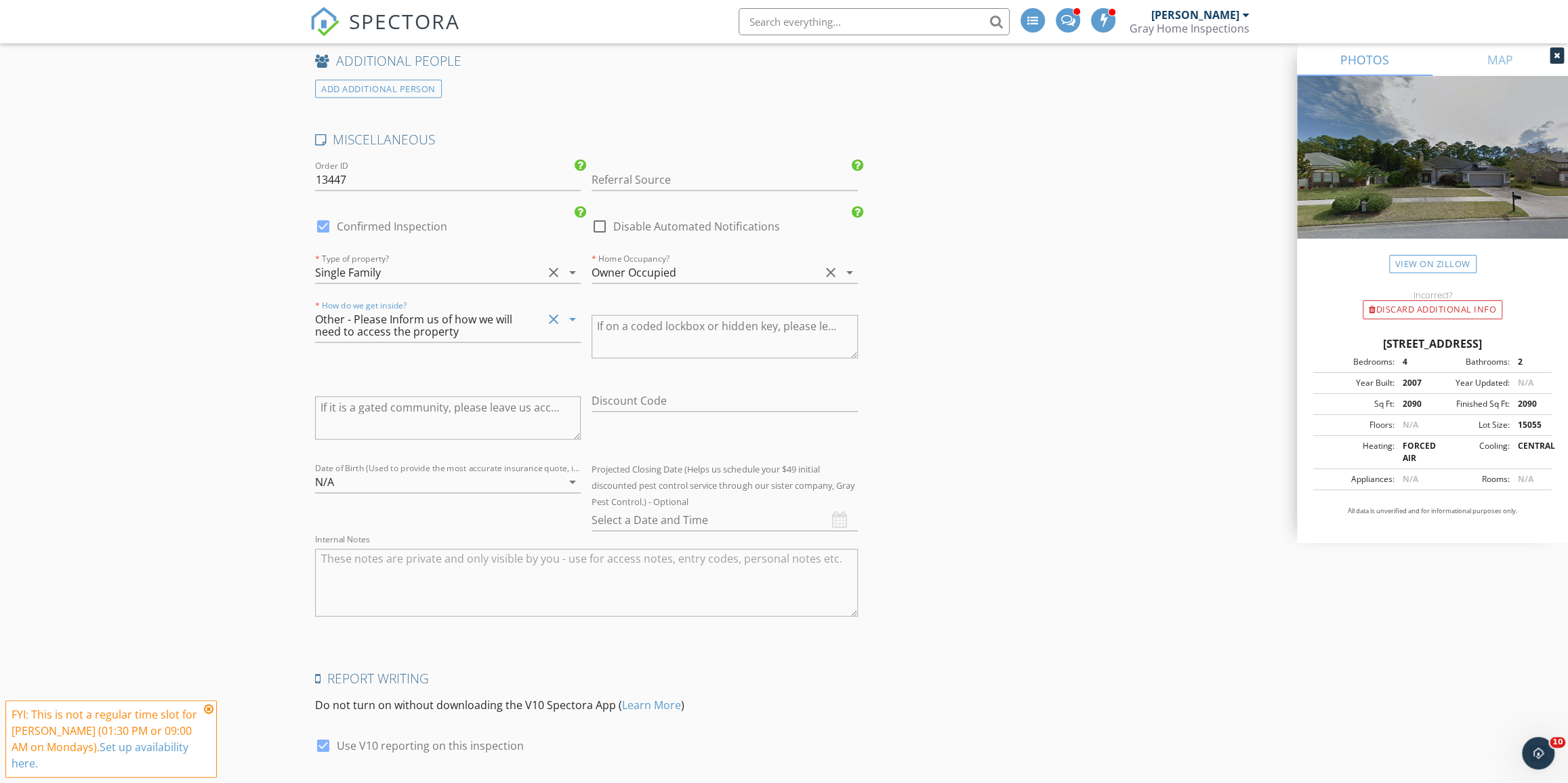
drag, startPoint x: 881, startPoint y: 488, endPoint x: 892, endPoint y: 490, distance: 11.2
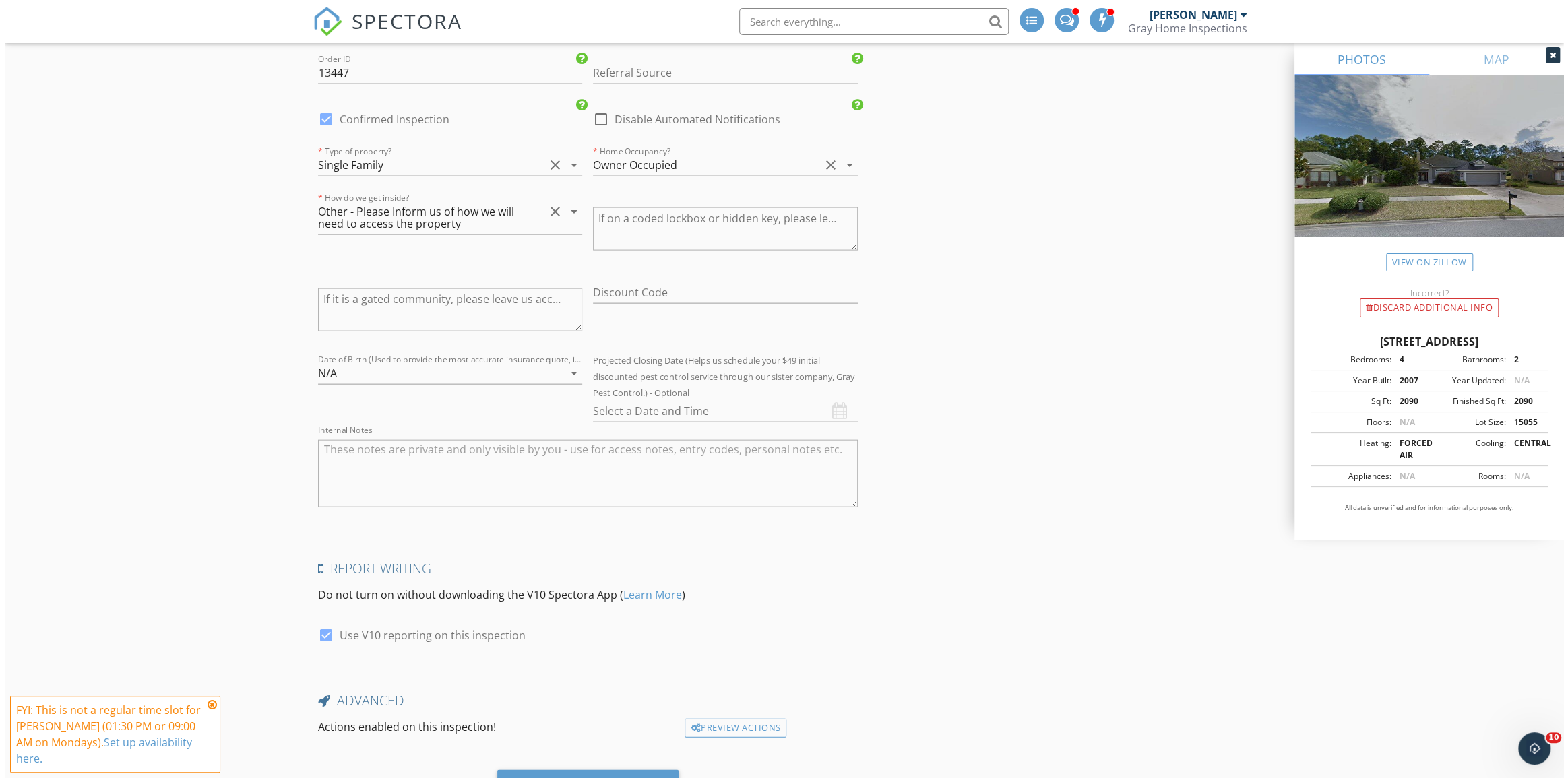
scroll to position [2378, 0]
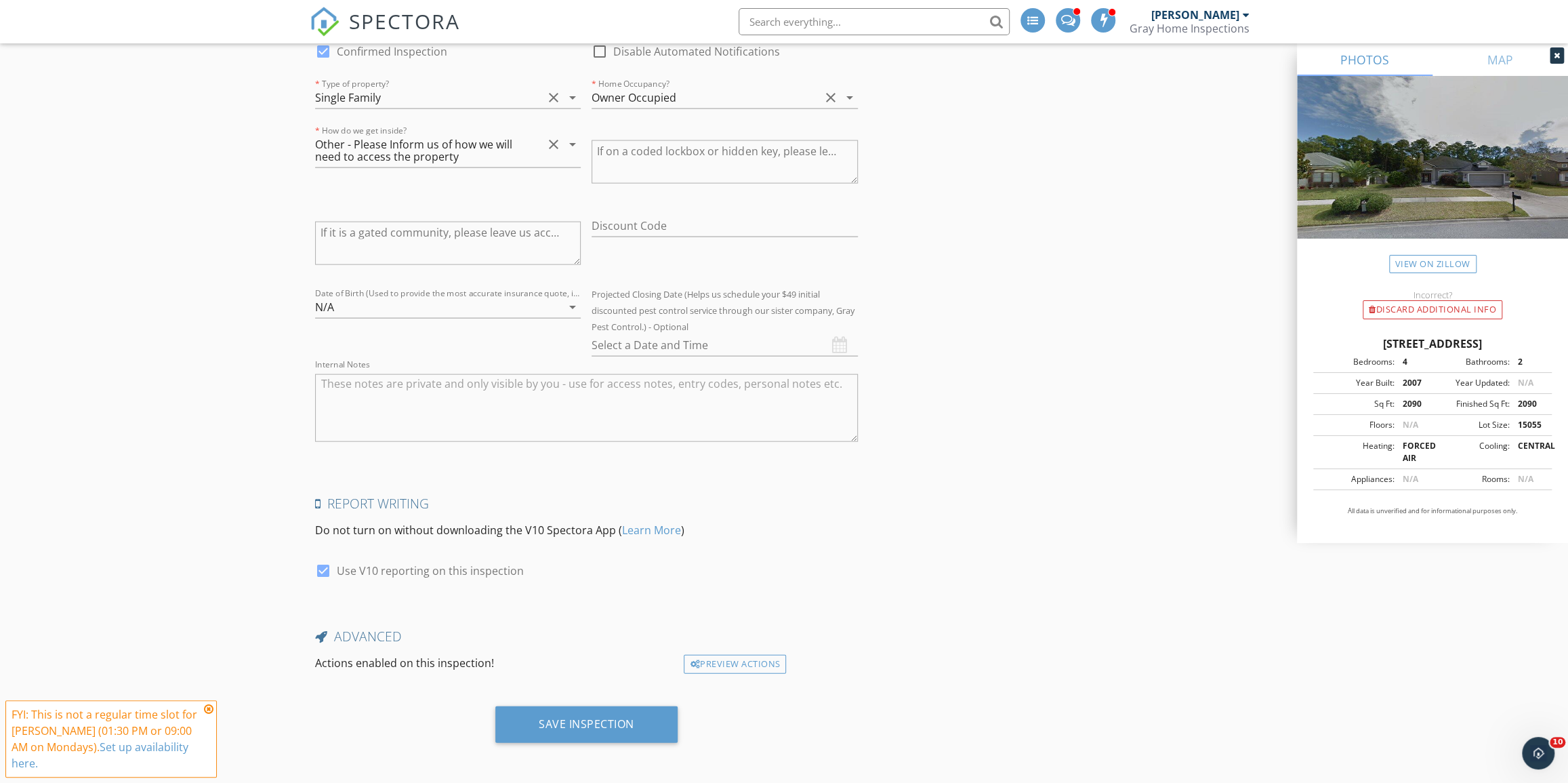
click at [646, 712] on div "Save Inspection" at bounding box center [587, 725] width 183 height 37
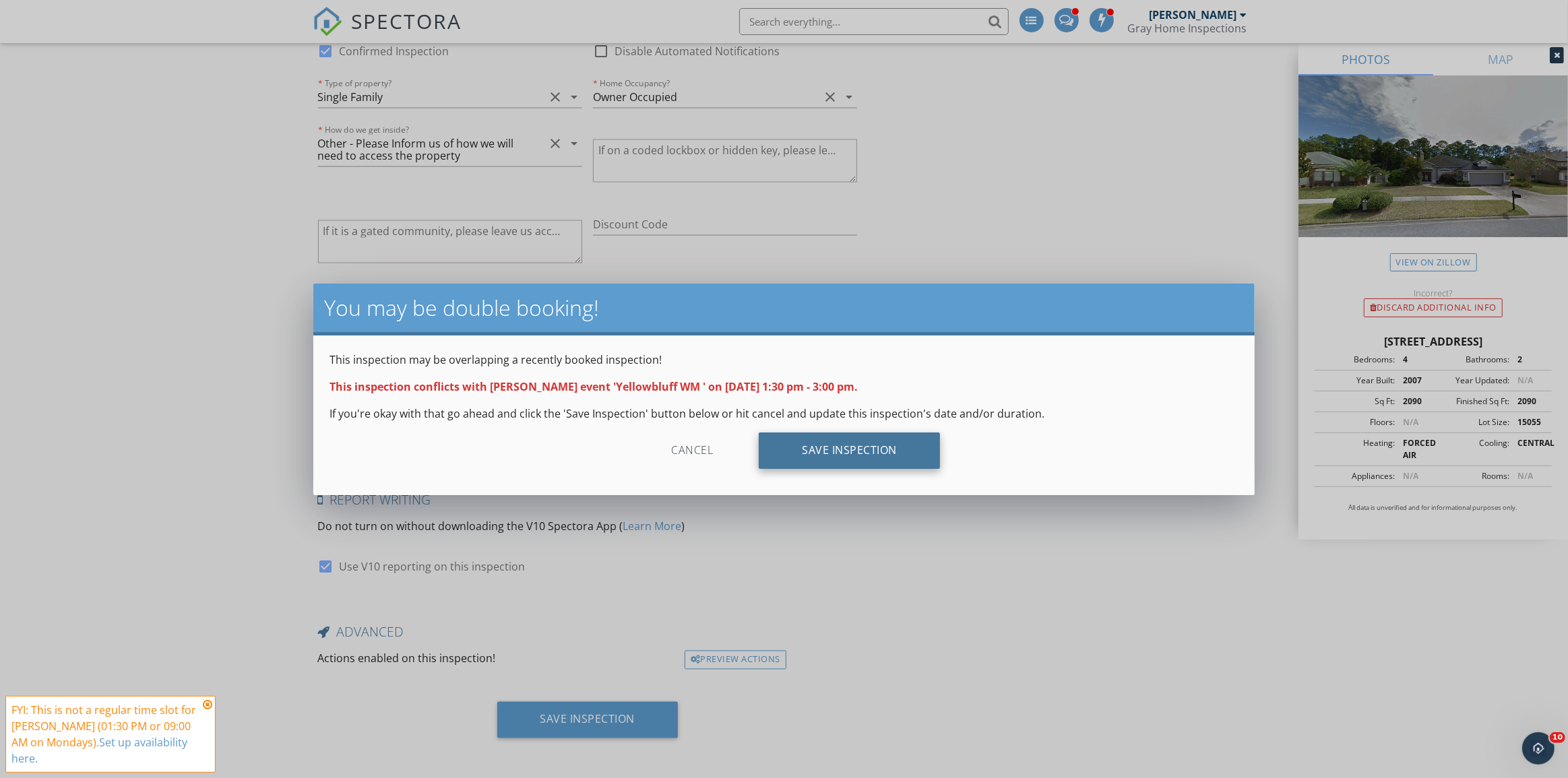
click at [886, 444] on div "Save Inspection" at bounding box center [849, 450] width 182 height 36
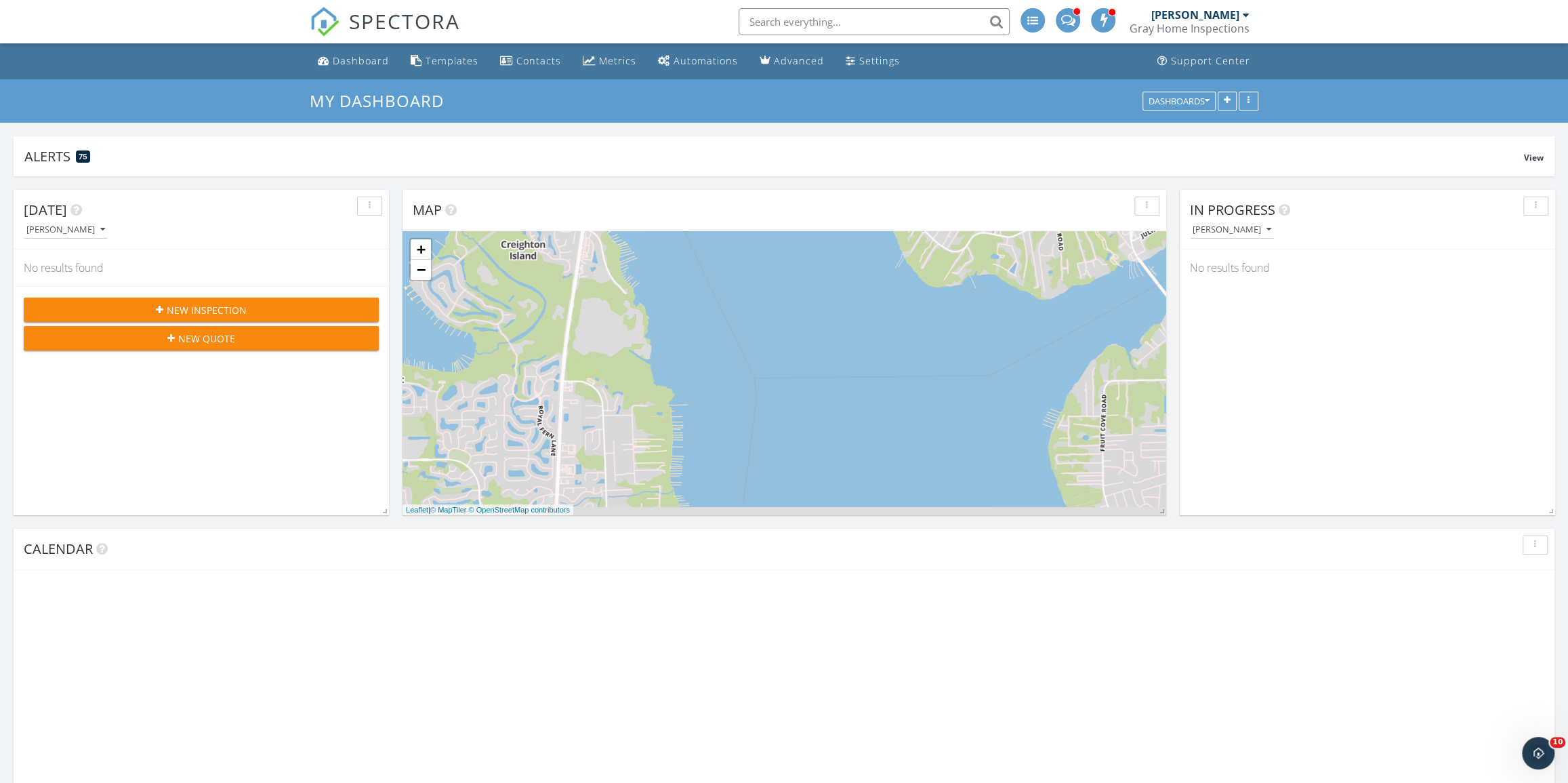
scroll to position [291, 504]
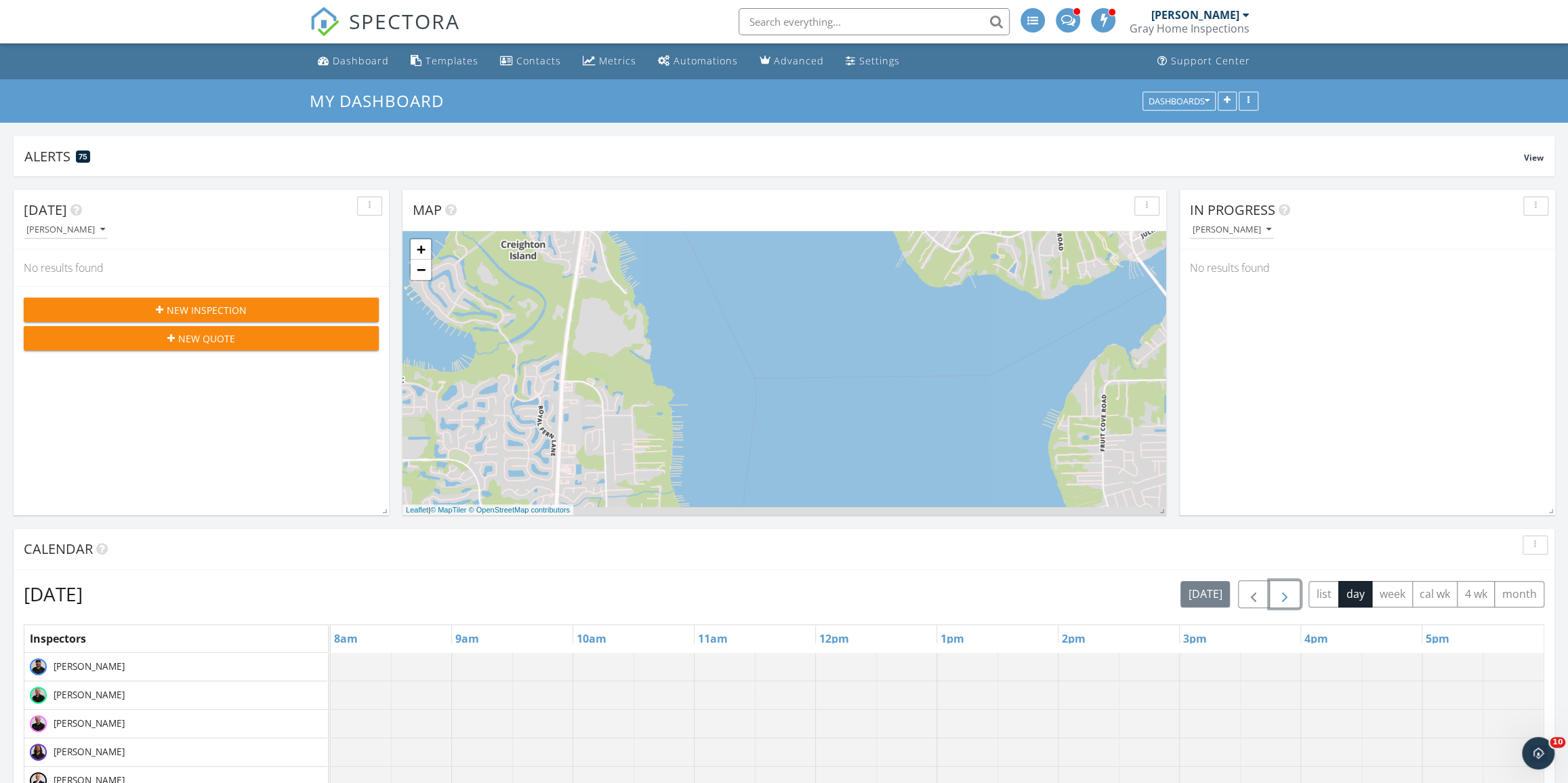
click at [1289, 590] on span "button" at bounding box center [1285, 595] width 17 height 17
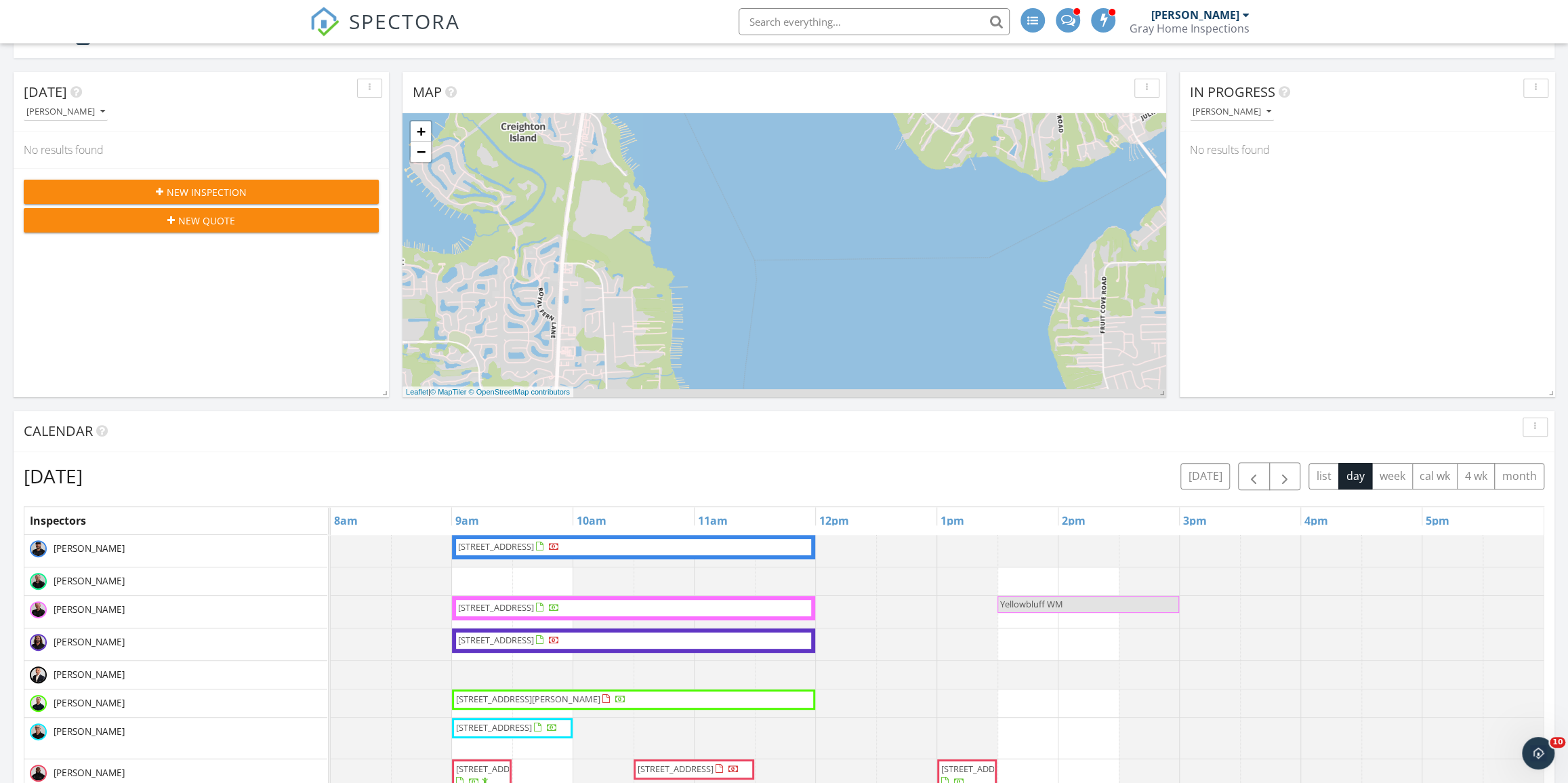
scroll to position [0, 0]
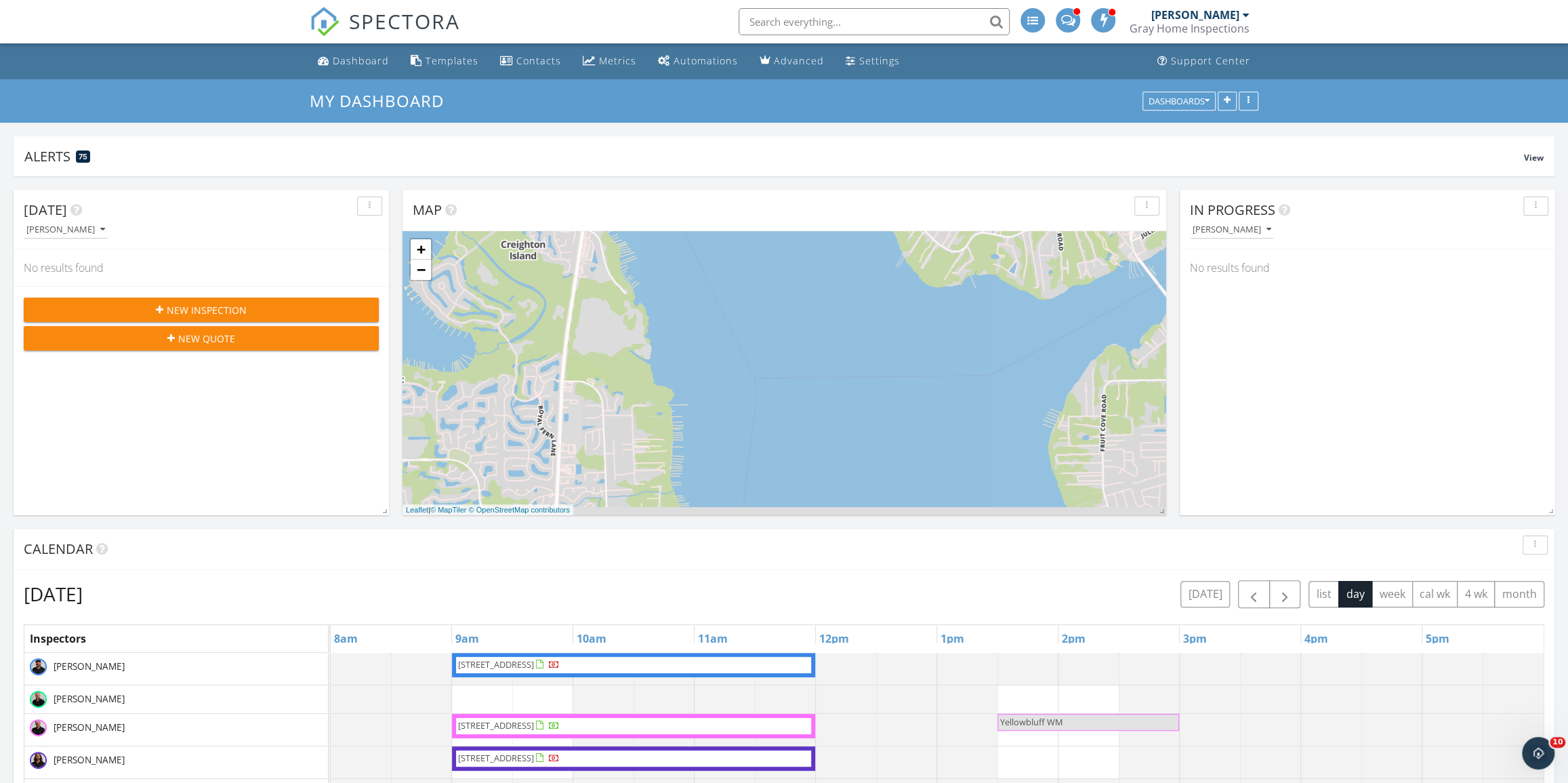
drag, startPoint x: 808, startPoint y: 23, endPoint x: 803, endPoint y: 31, distance: 9.4
click at [807, 24] on input "text" at bounding box center [874, 22] width 271 height 27
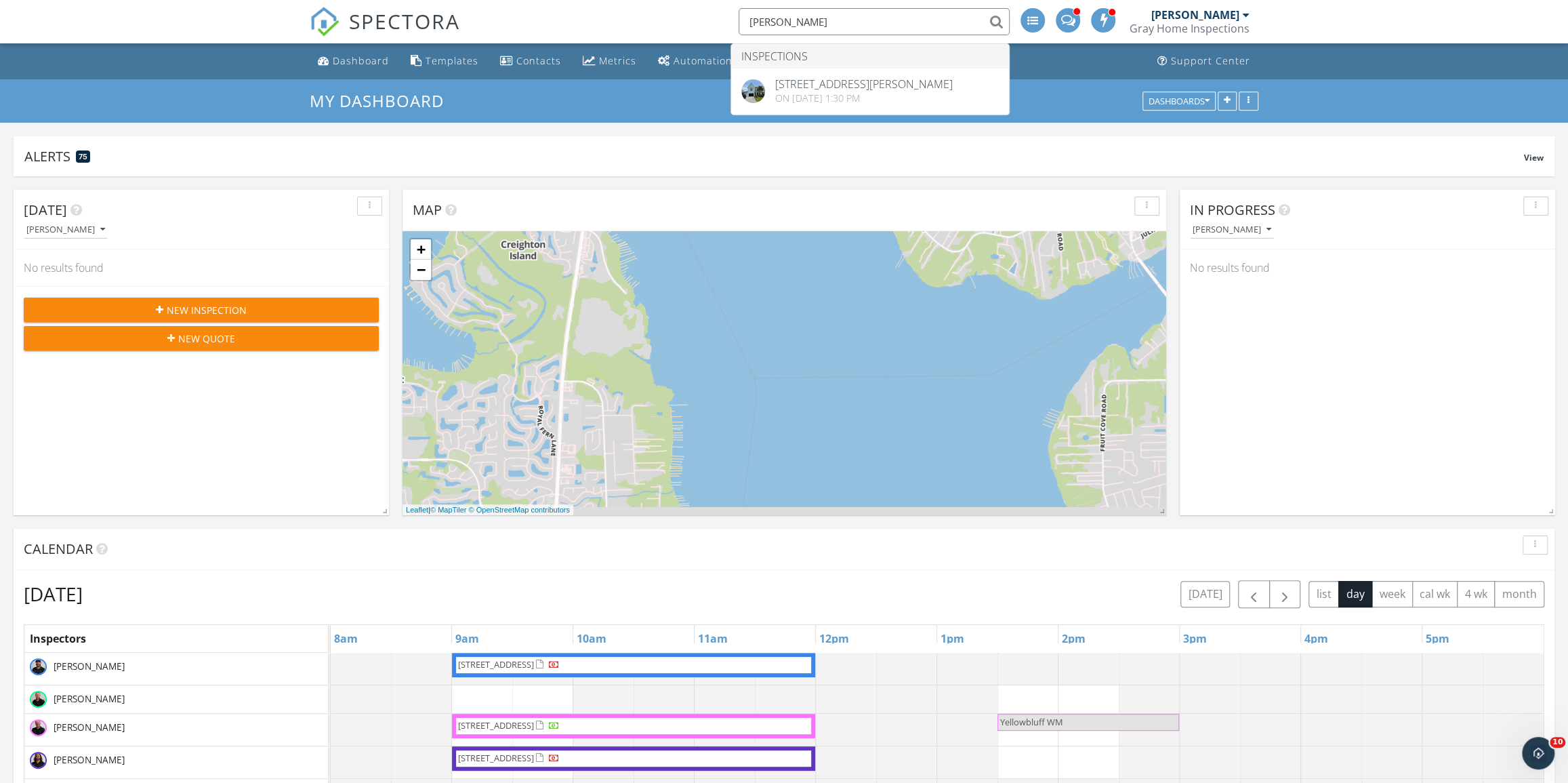
type input "jake tem"
drag, startPoint x: 802, startPoint y: 30, endPoint x: 766, endPoint y: 81, distance: 62.4
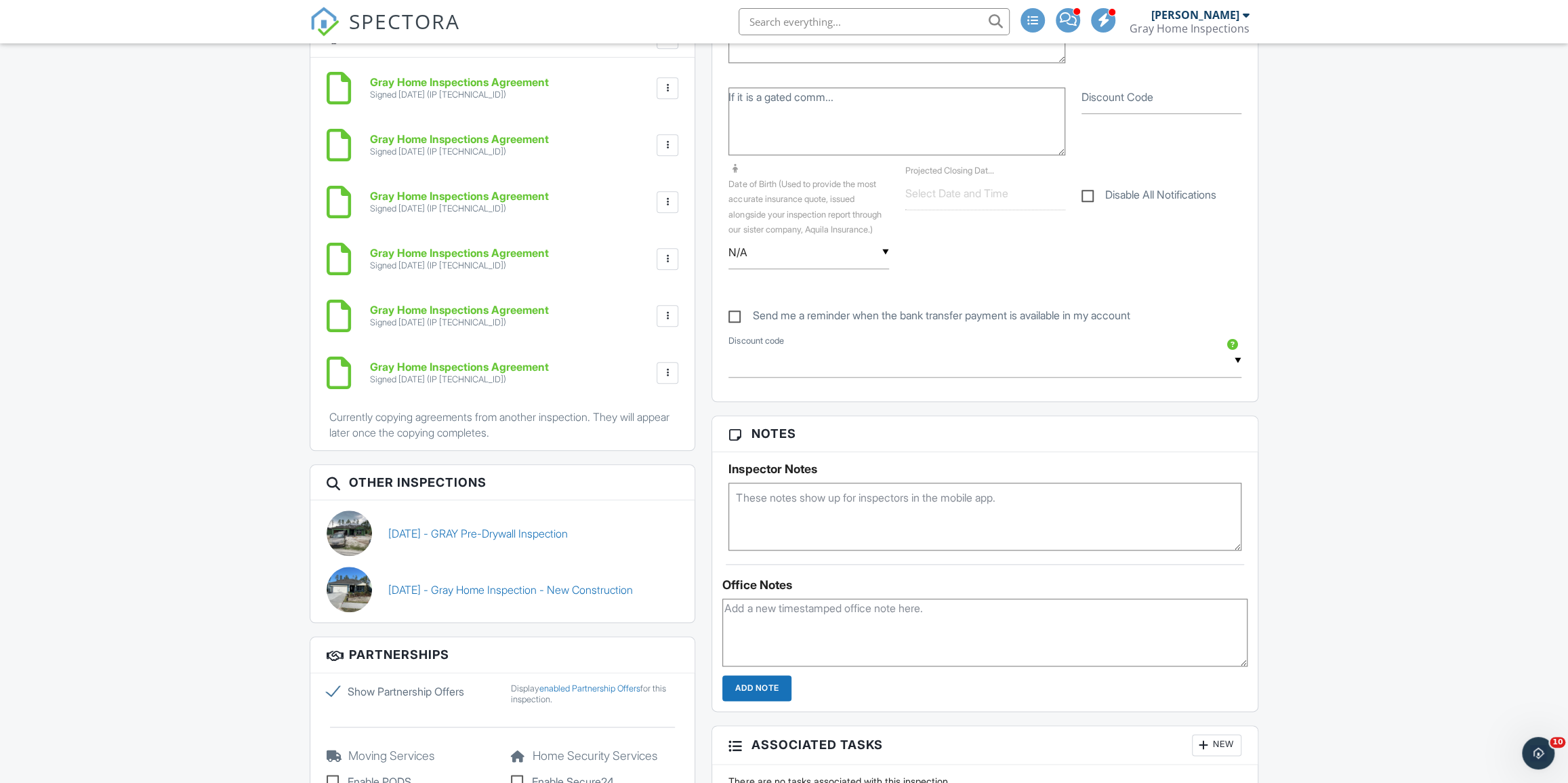
scroll to position [986, 0]
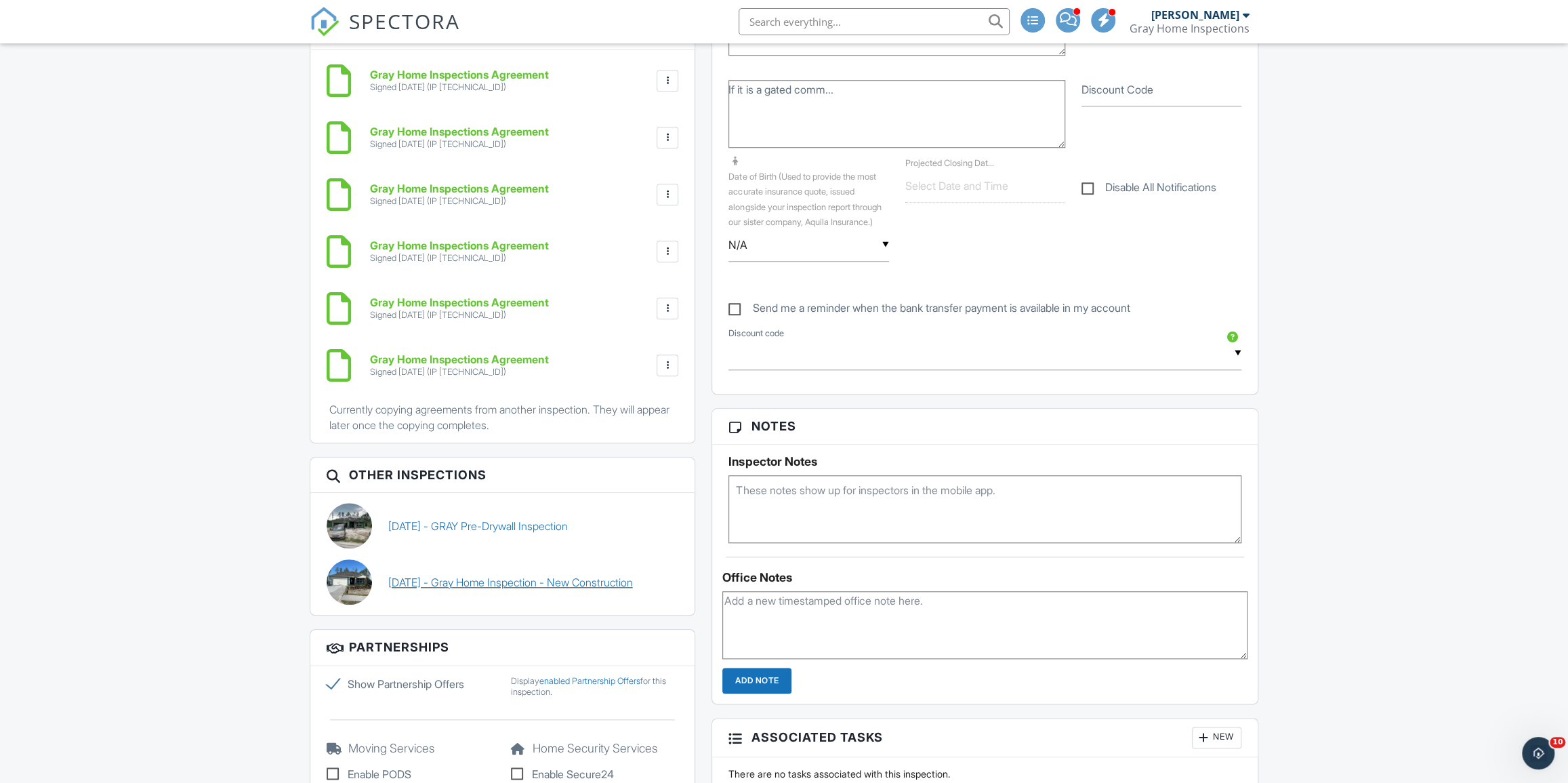
click at [549, 579] on link "11/04/2024 - Gray Home Inspection - New Construction" at bounding box center [510, 582] width 245 height 15
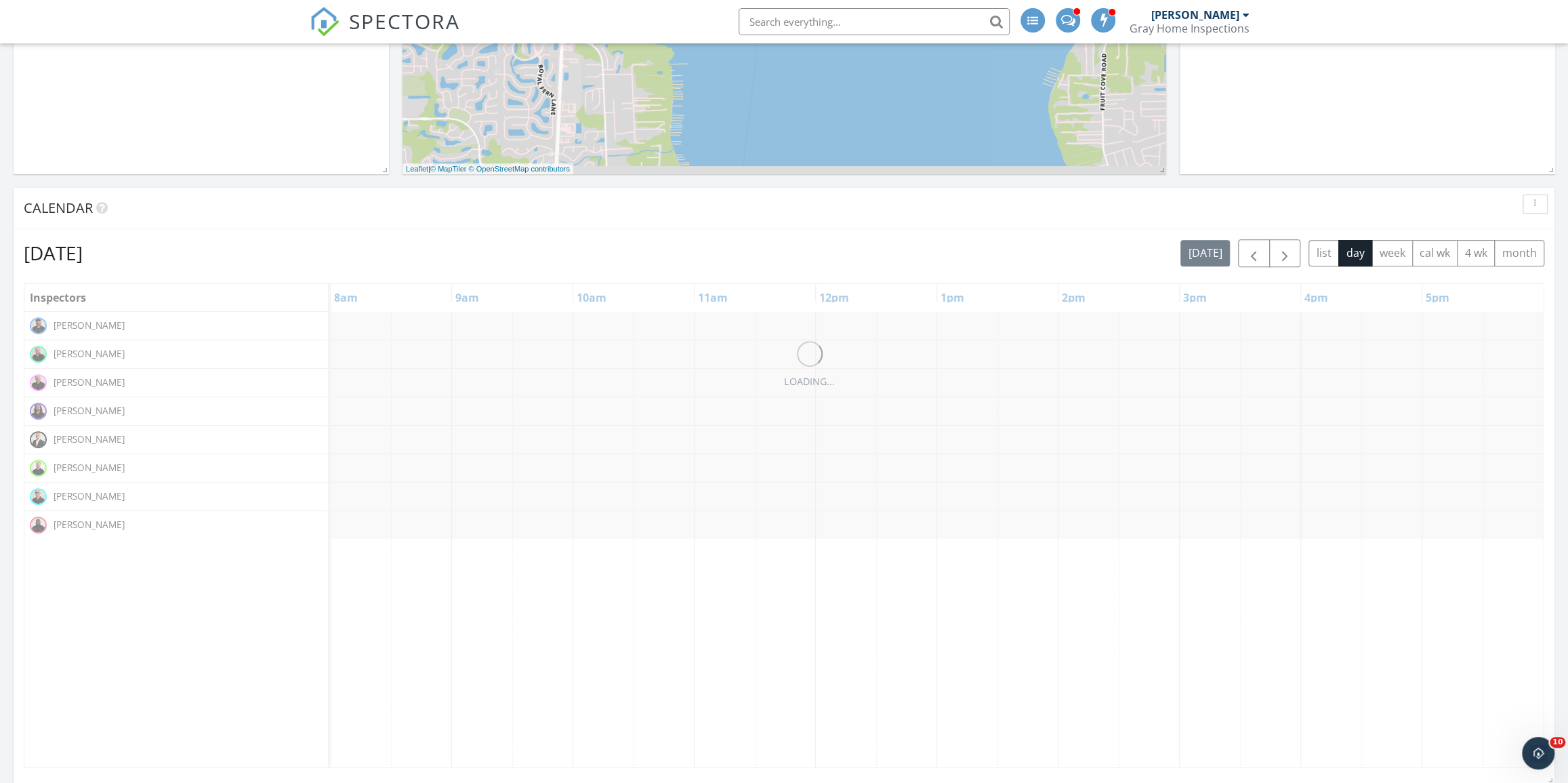
scroll to position [369, 0]
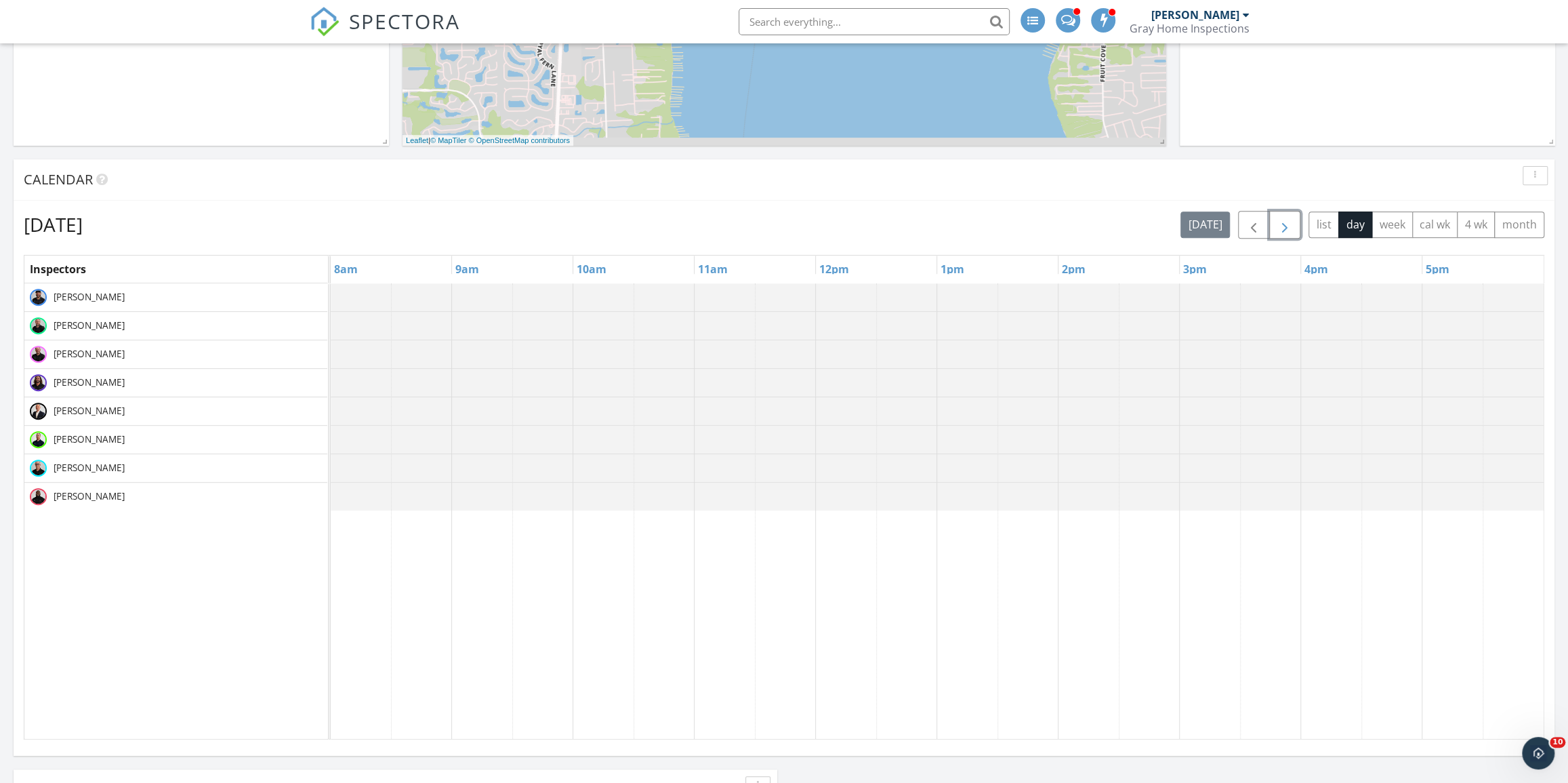
click at [1285, 217] on span "button" at bounding box center [1285, 225] width 17 height 17
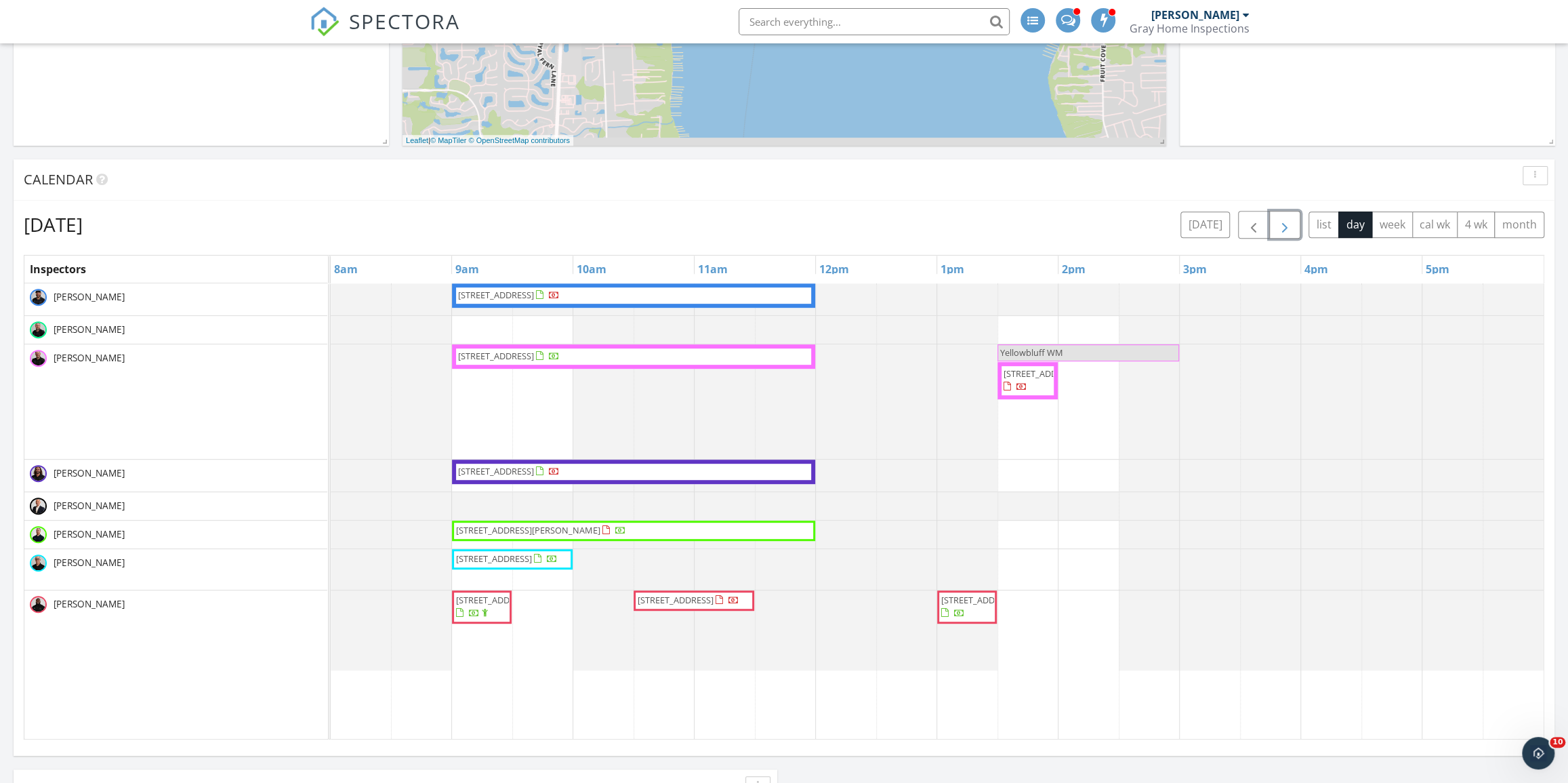
click at [1085, 353] on span "Yellowbluff WM" at bounding box center [1089, 353] width 179 height 13
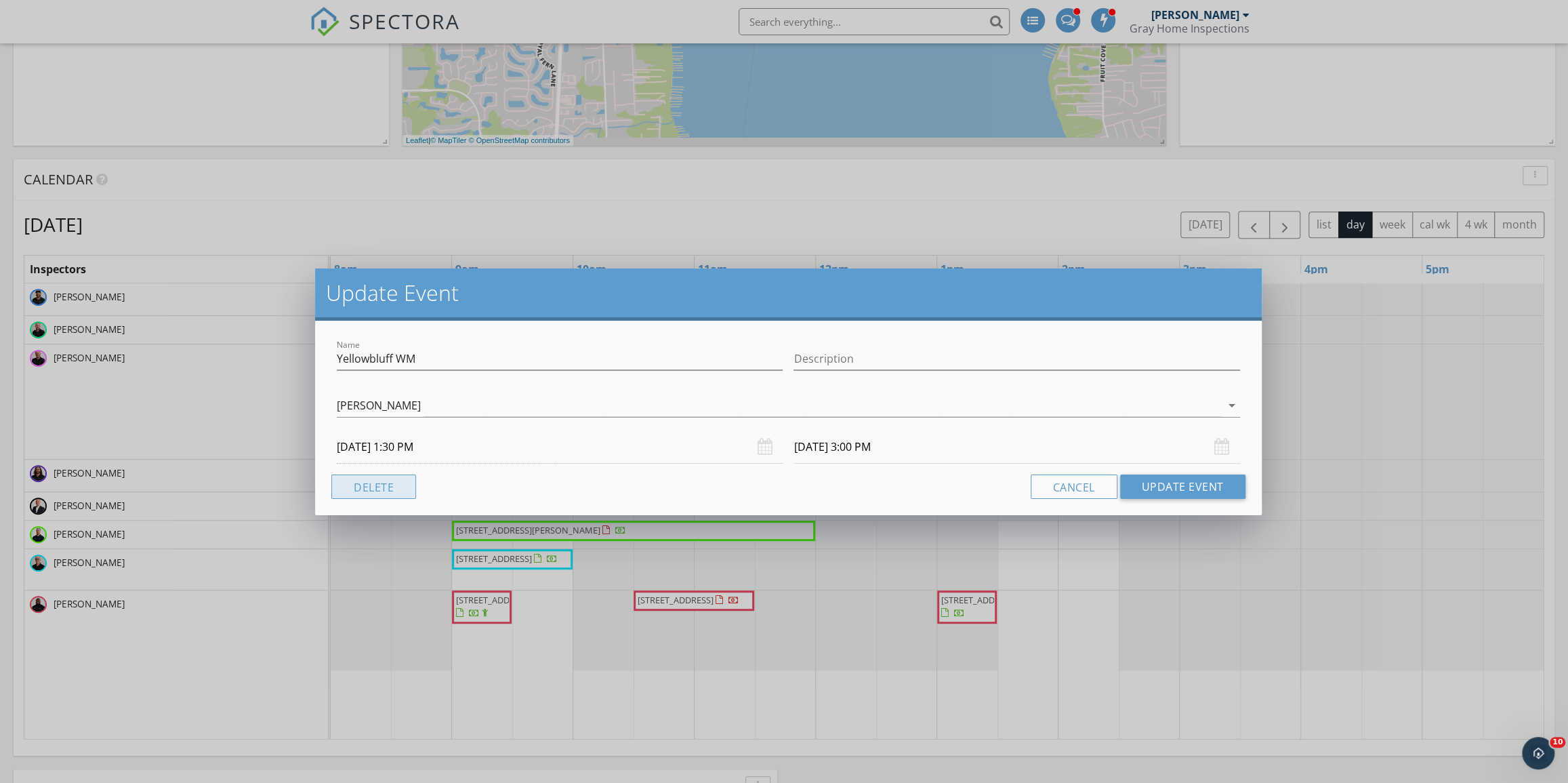
click at [382, 490] on button "Delete" at bounding box center [374, 487] width 85 height 24
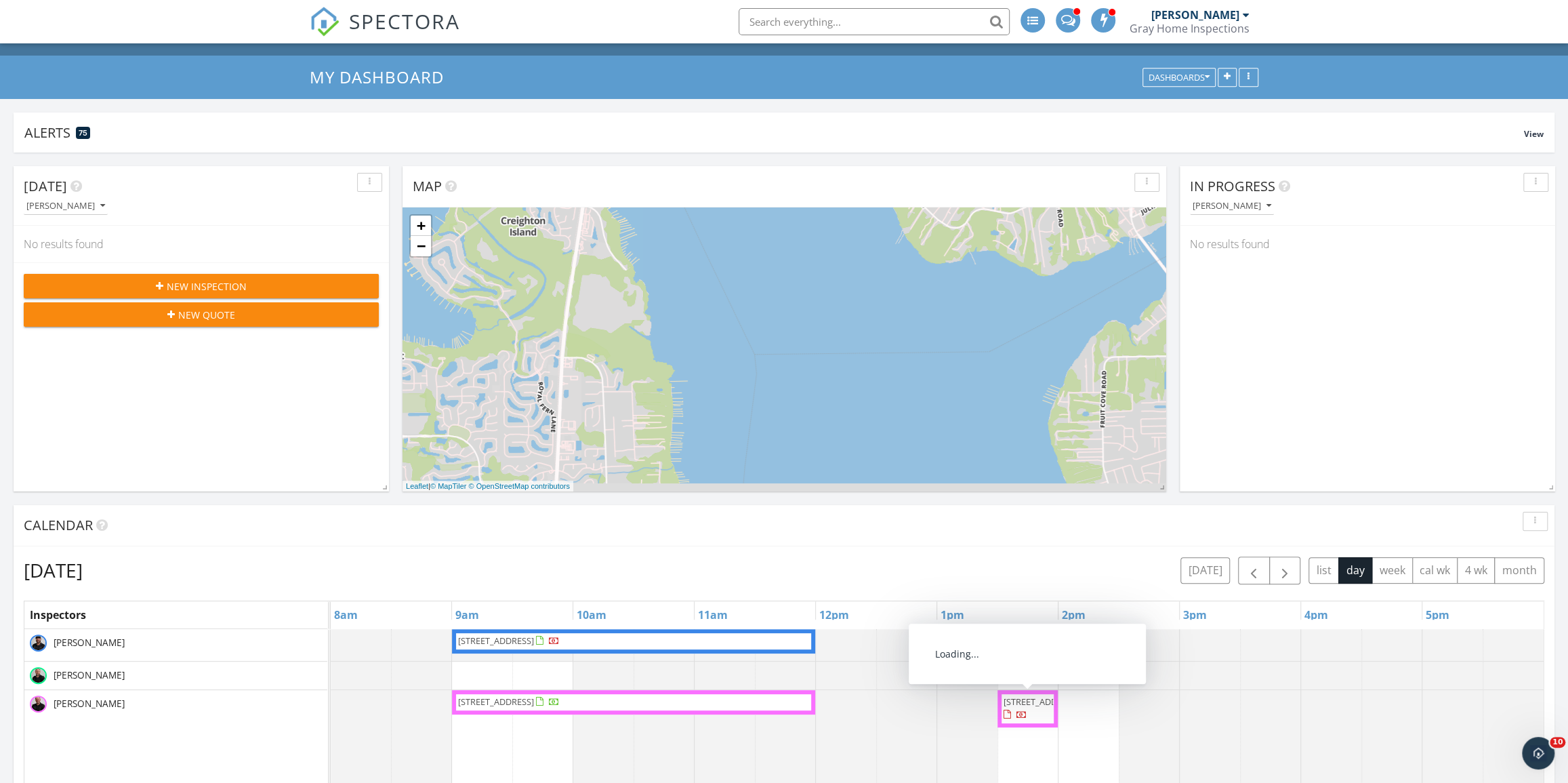
scroll to position [0, 0]
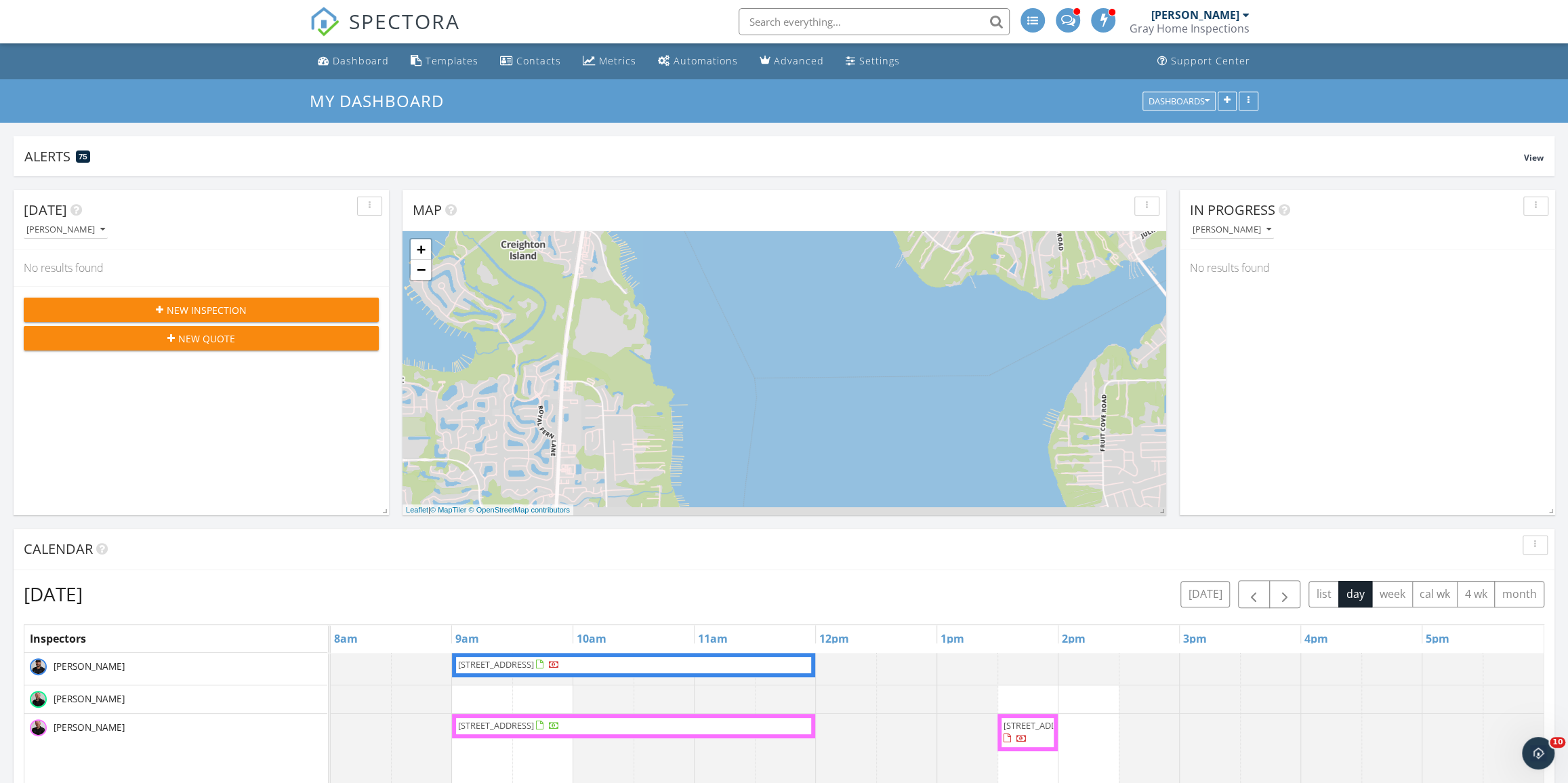
click at [1186, 96] on div "Dashboards" at bounding box center [1179, 100] width 61 height 9
click at [1224, 71] on link "Support Center" at bounding box center [1204, 61] width 104 height 25
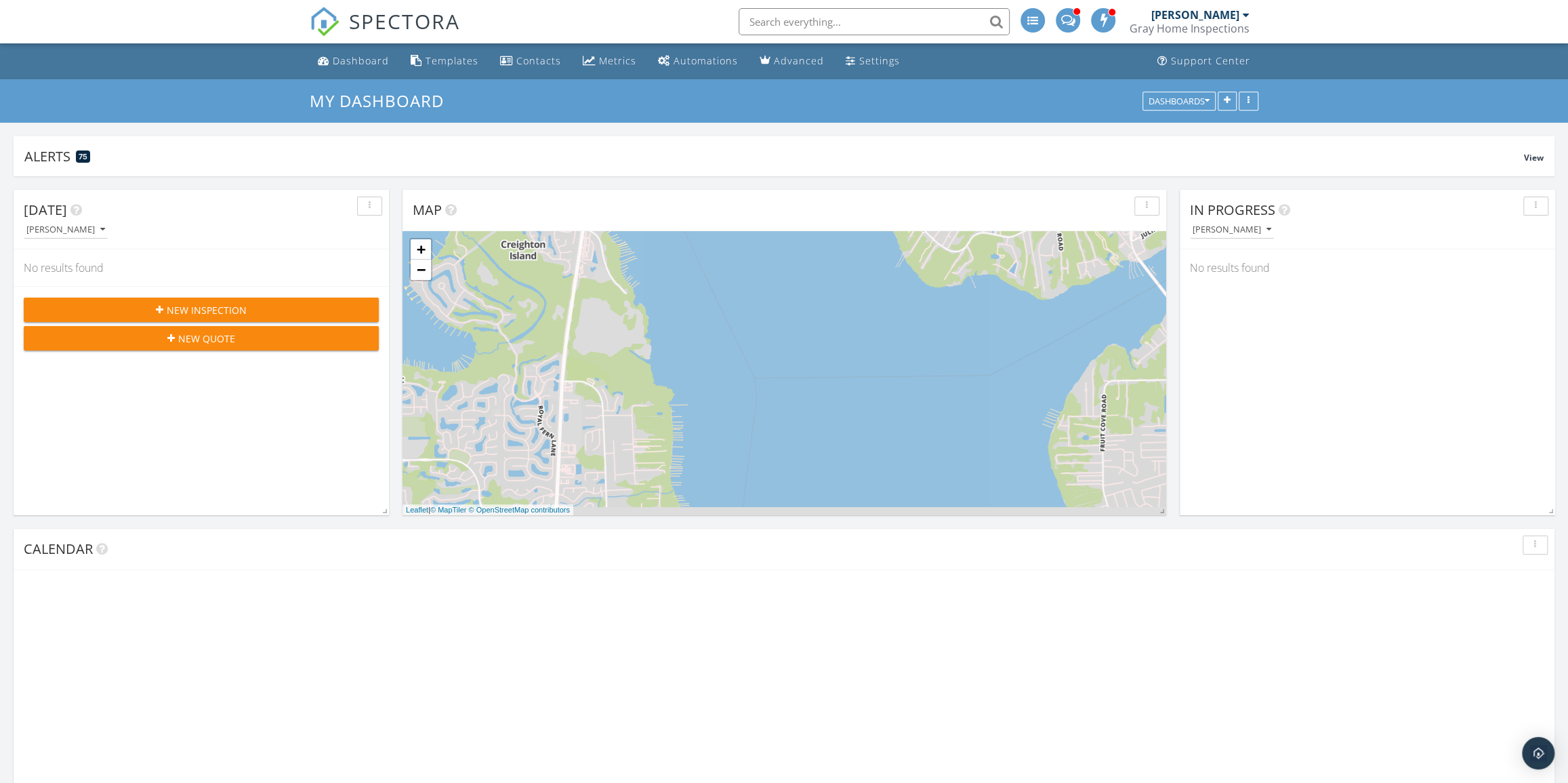
scroll to position [291, 504]
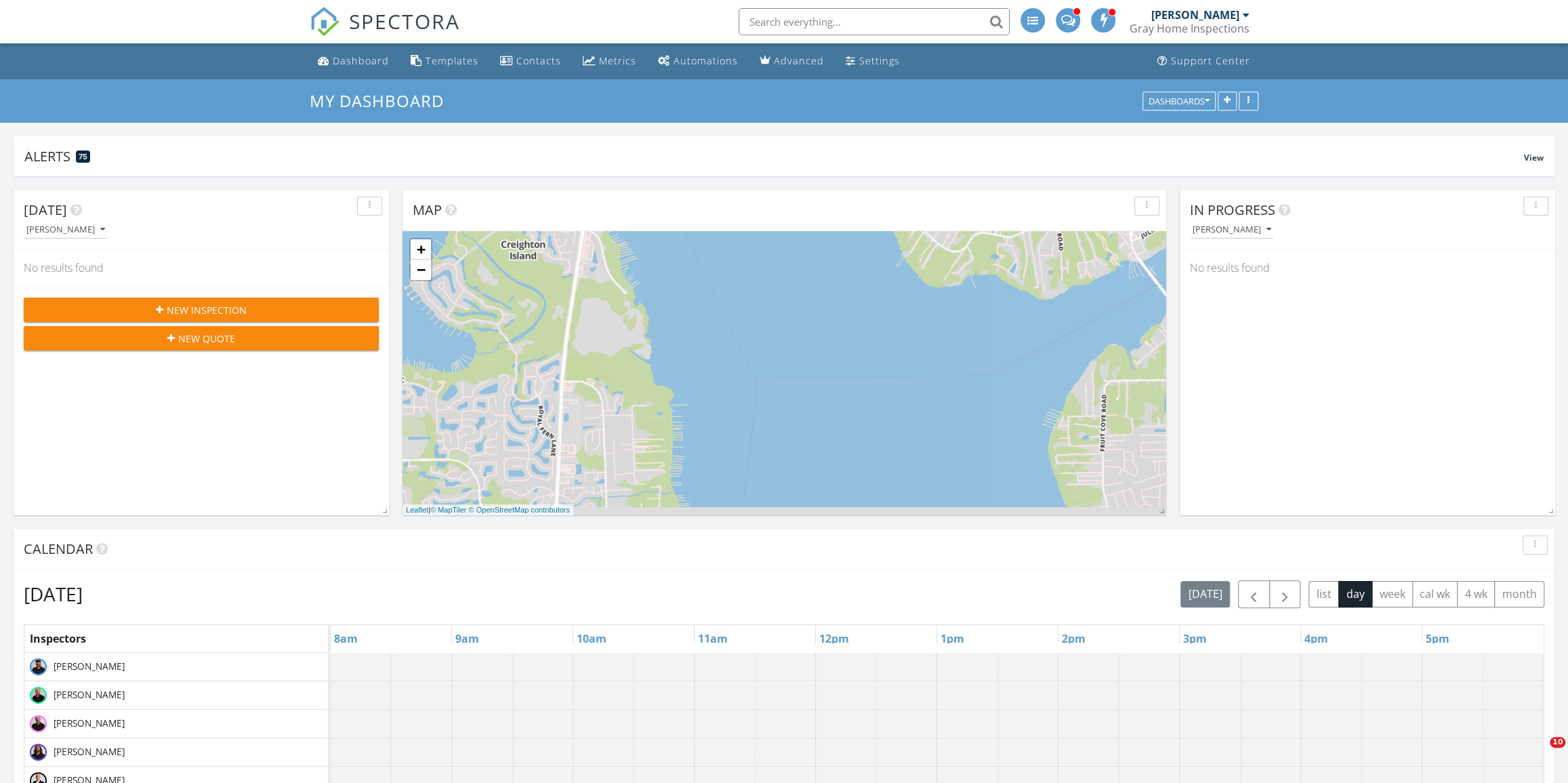
click at [1237, 13] on div "[PERSON_NAME]" at bounding box center [1195, 15] width 88 height 13
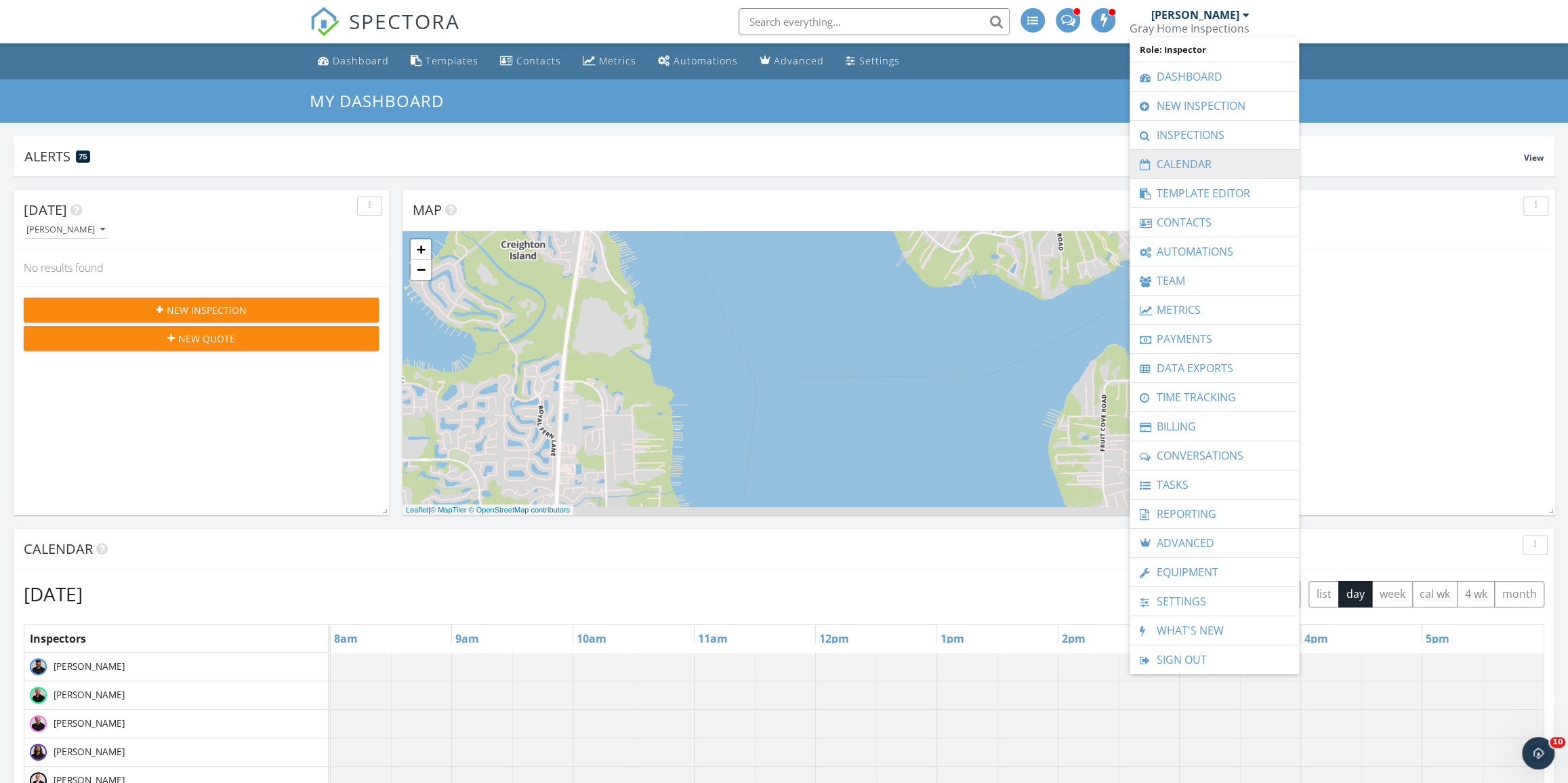
click at [1212, 161] on link "Calendar" at bounding box center [1214, 164] width 156 height 28
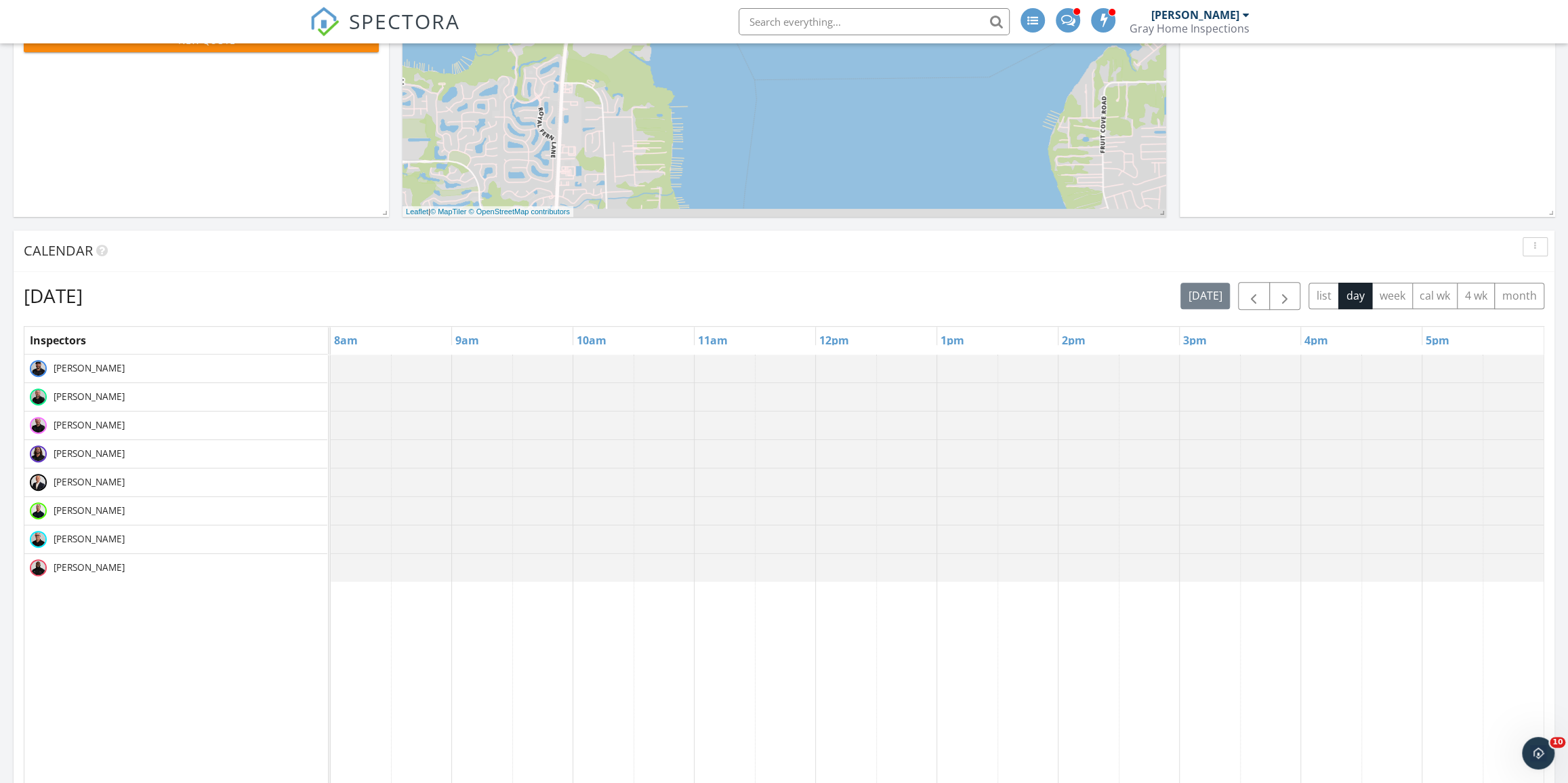
scroll to position [308, 0]
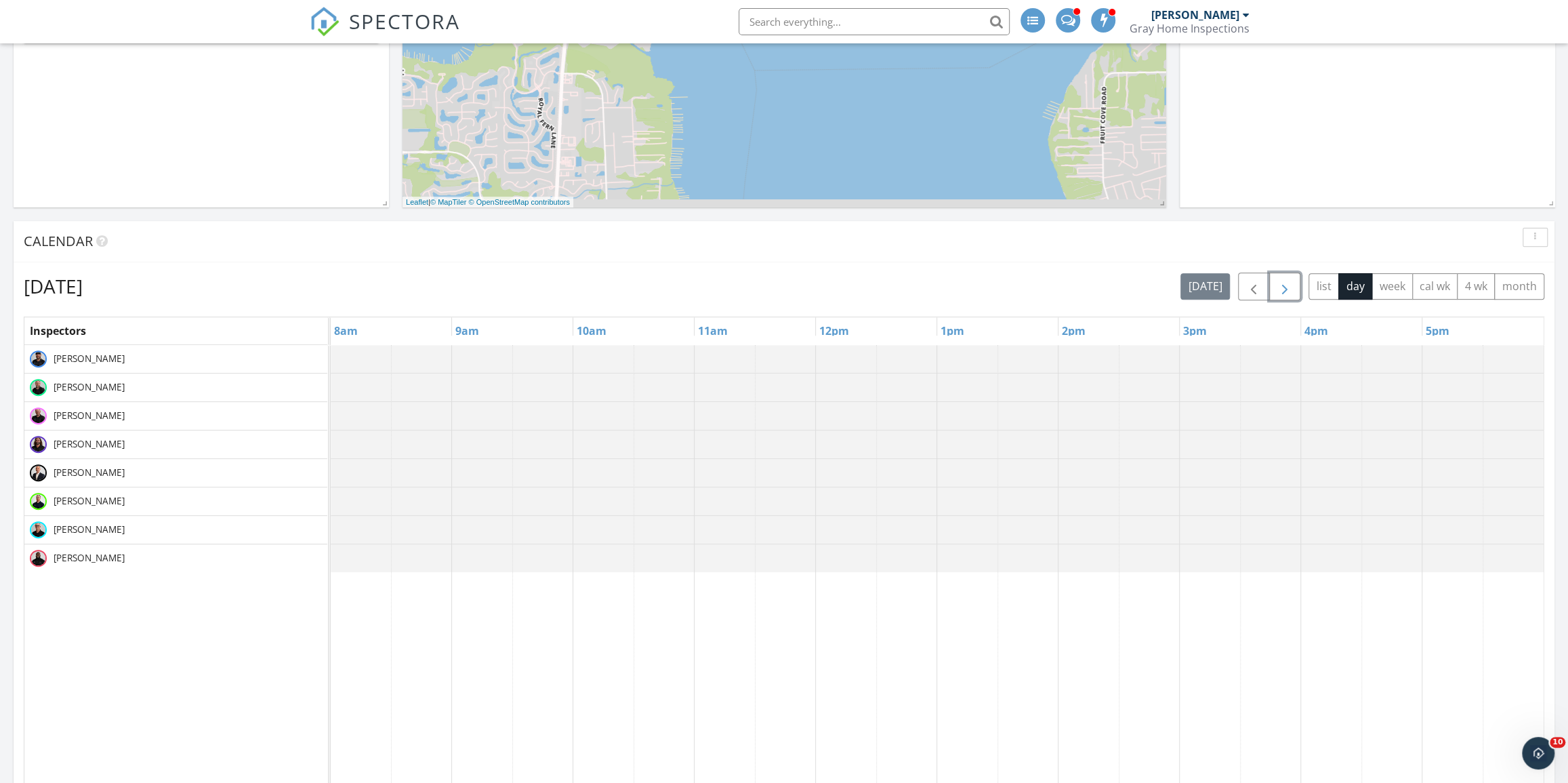
click at [1287, 281] on span "button" at bounding box center [1285, 287] width 17 height 17
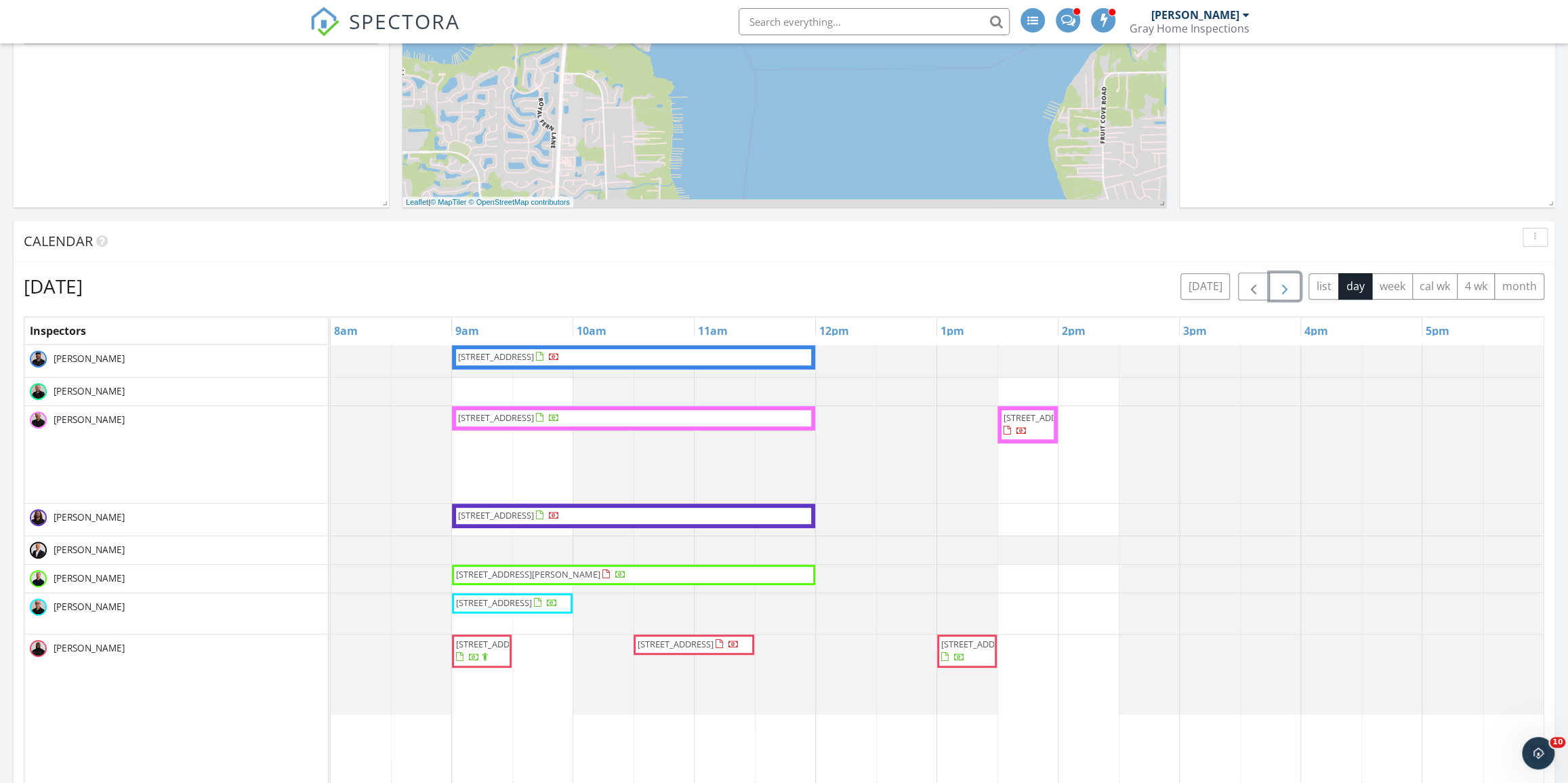
click at [1287, 281] on span "button" at bounding box center [1285, 287] width 17 height 17
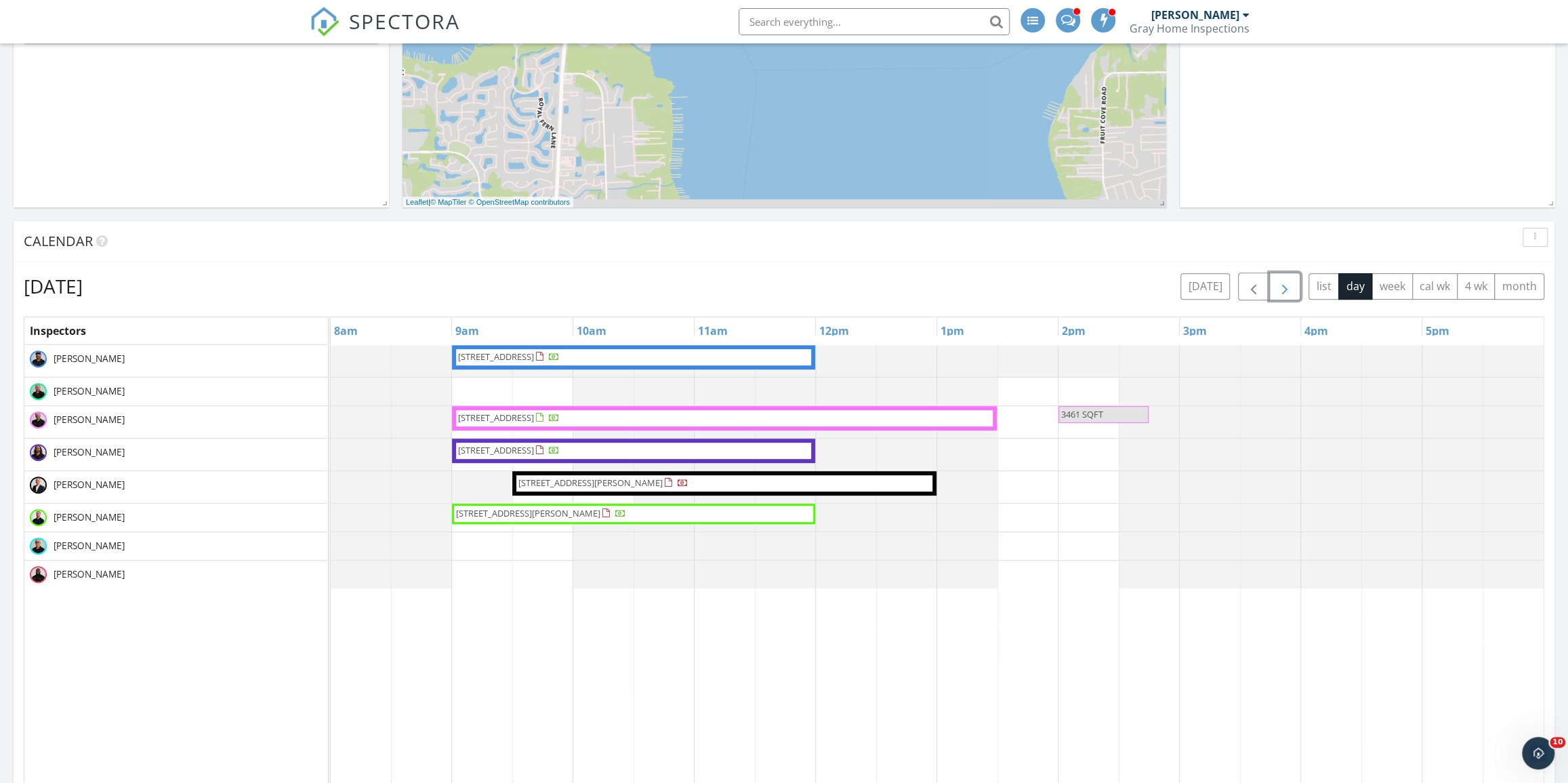
click at [701, 416] on span "[STREET_ADDRESS]" at bounding box center [724, 418] width 535 height 13
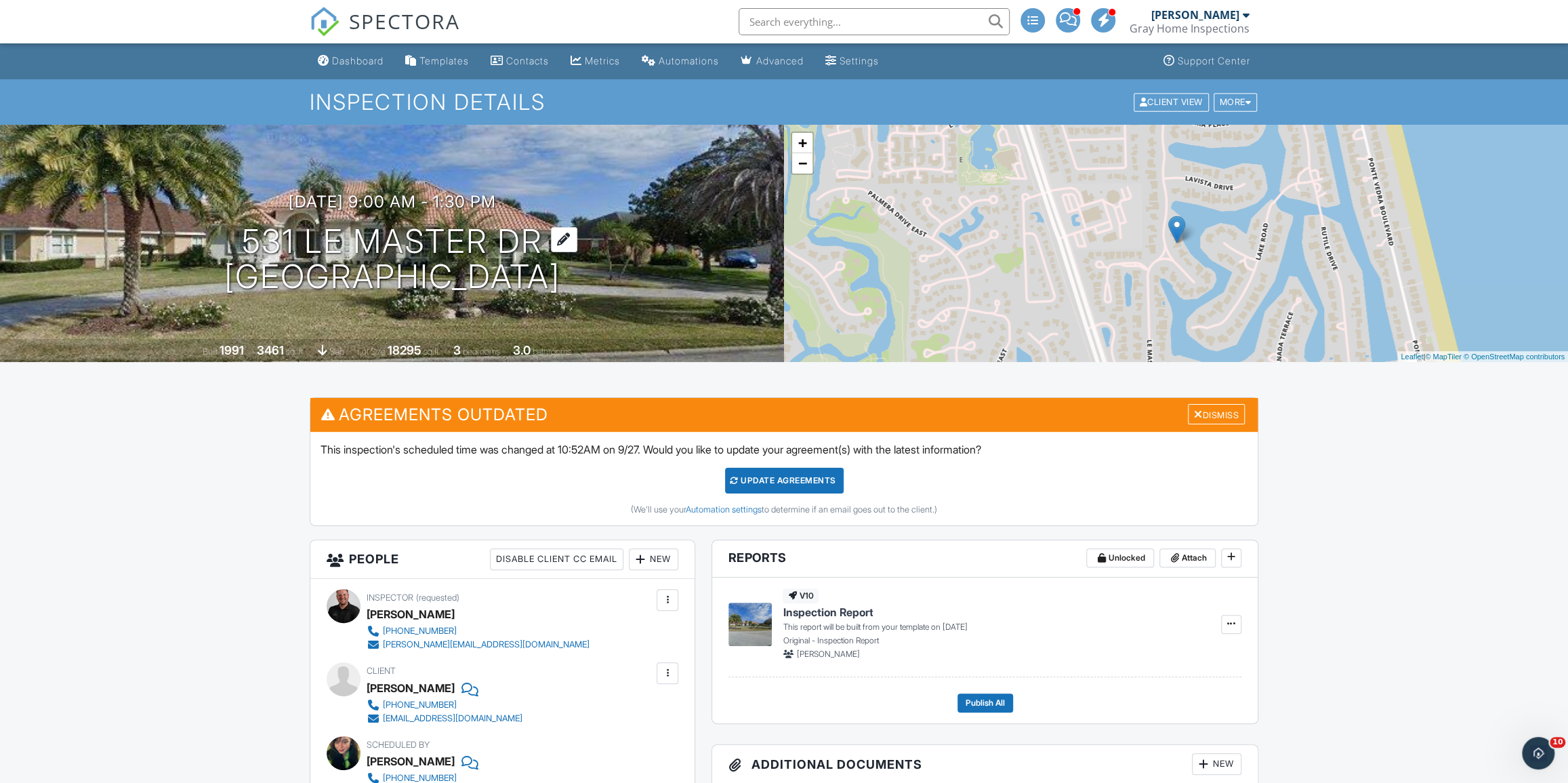
click at [440, 231] on h1 "531 Le Master [PERSON_NAME][GEOGRAPHIC_DATA], [GEOGRAPHIC_DATA]" at bounding box center [392, 259] width 336 height 72
